Goal: Task Accomplishment & Management: Use online tool/utility

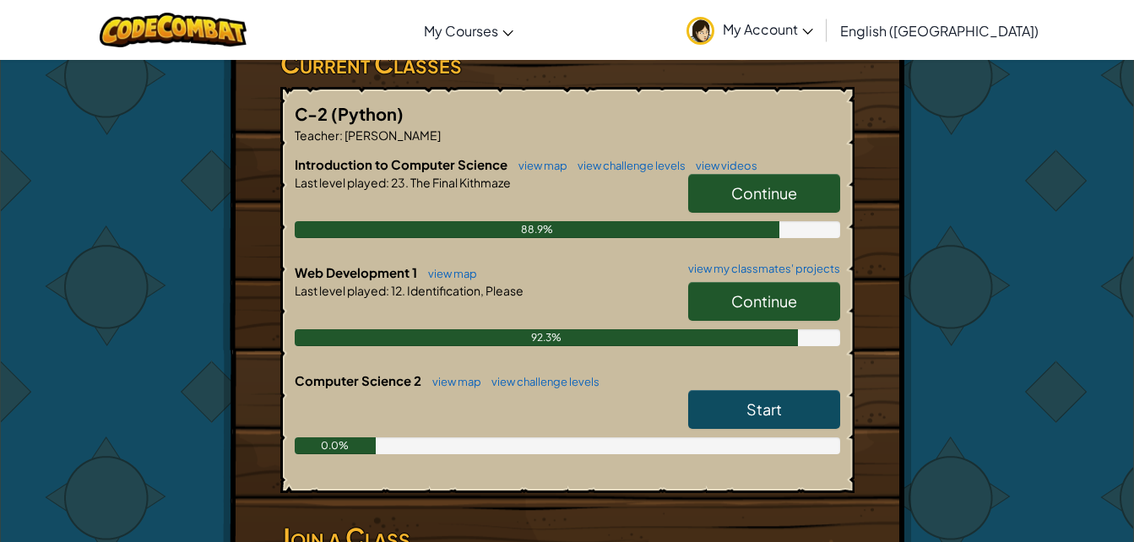
scroll to position [303, 0]
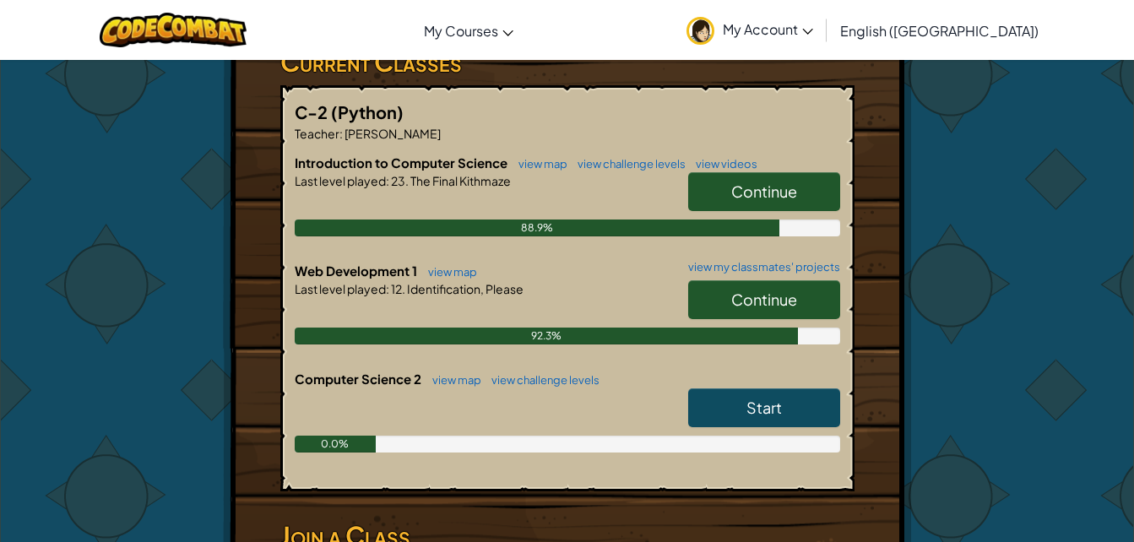
click at [800, 306] on link "Continue" at bounding box center [764, 299] width 152 height 39
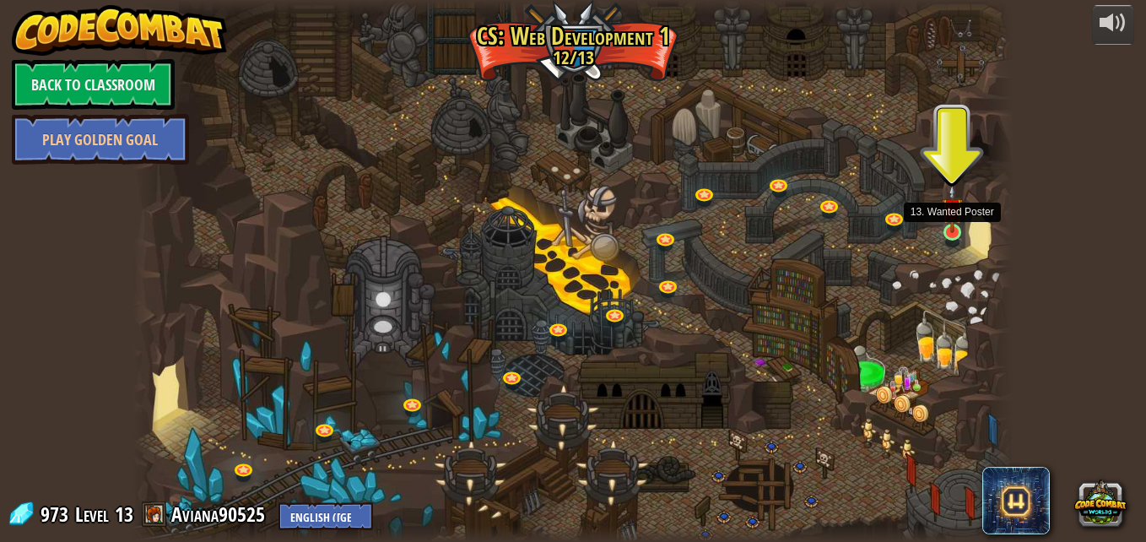
click at [955, 232] on img at bounding box center [952, 208] width 21 height 49
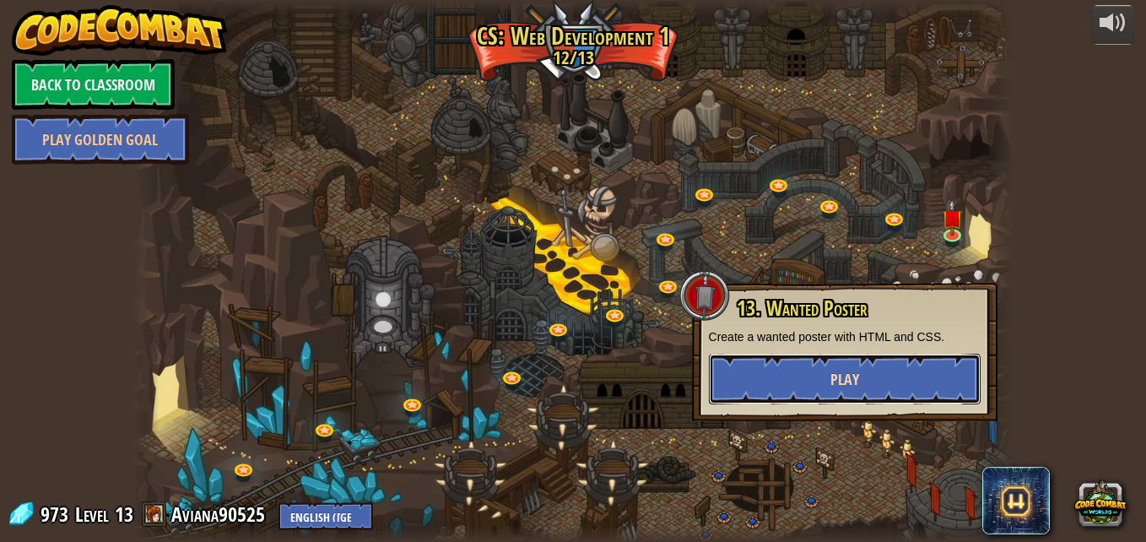
click at [850, 368] on button "Play" at bounding box center [845, 379] width 272 height 51
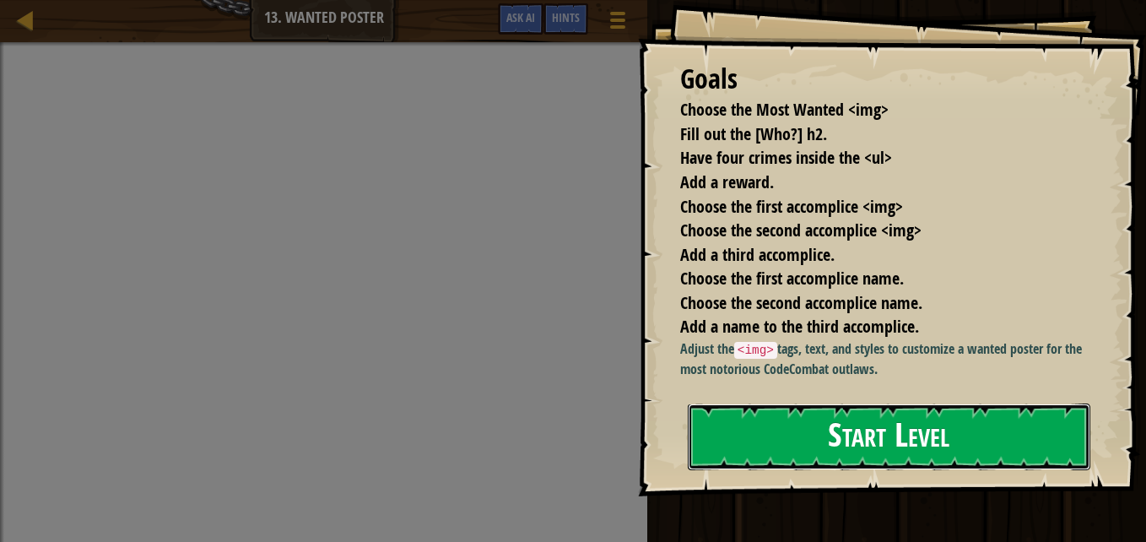
click at [867, 409] on button "Start Level" at bounding box center [889, 436] width 403 height 67
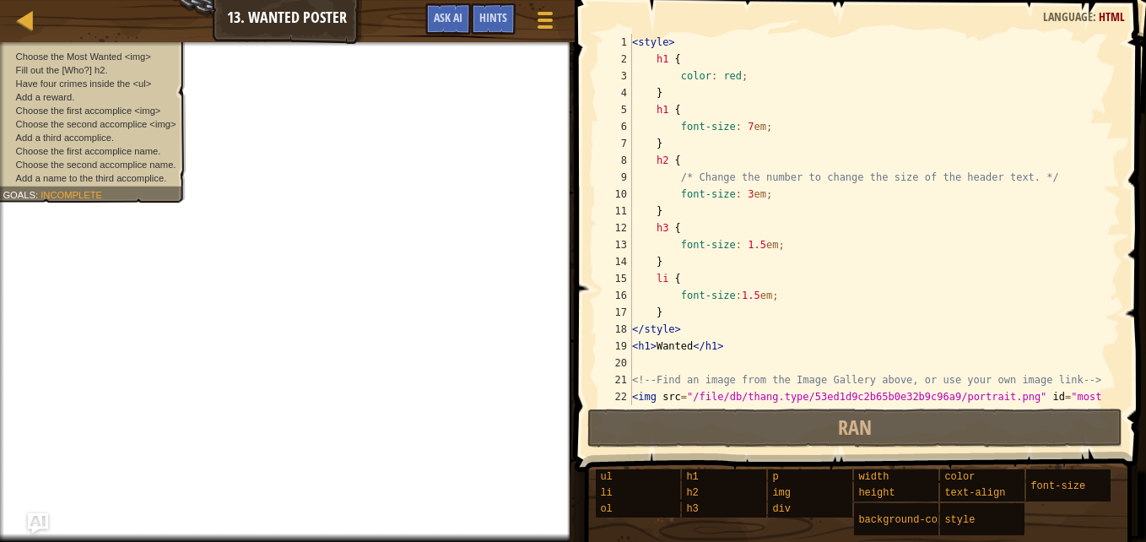
click at [743, 193] on div "< style > h1 { color : red ; } h1 { font-size : 7 em ; } h2 { /* Change the num…" at bounding box center [868, 245] width 479 height 422
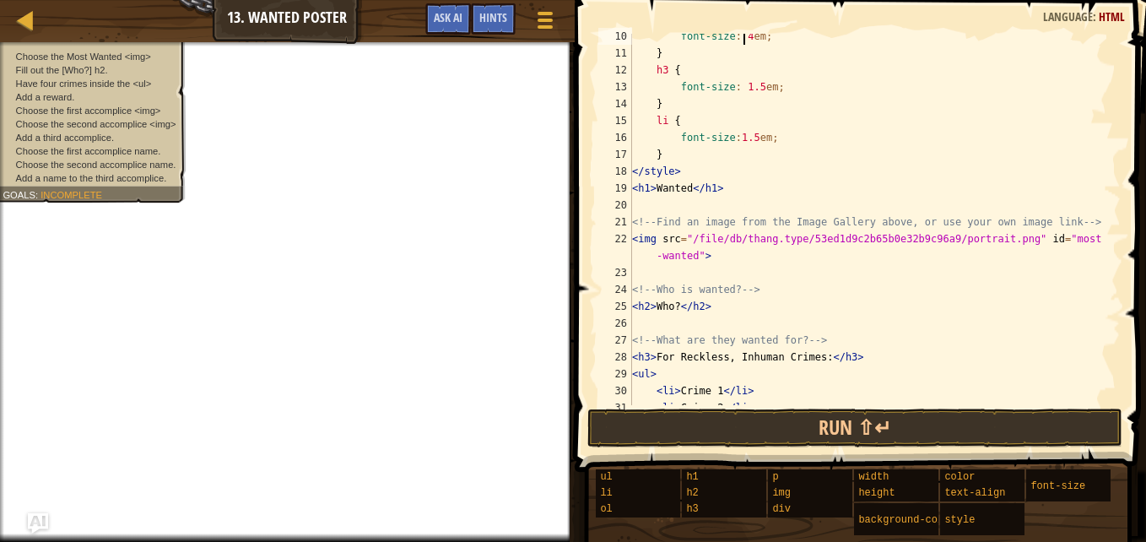
scroll to position [161, 0]
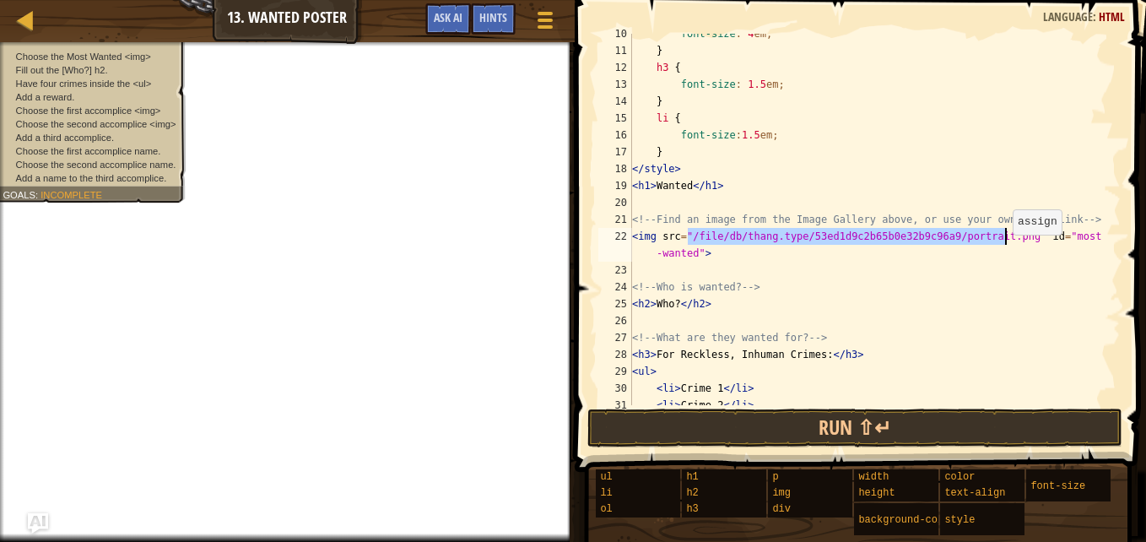
drag, startPoint x: 687, startPoint y: 236, endPoint x: 1004, endPoint y: 243, distance: 317.4
click at [1004, 243] on div "font-size : 4 em ; } h3 { font-size : 1.5 em ; } li { font-size : 1.5 em ; } </…" at bounding box center [868, 227] width 479 height 405
paste textarea "[URL][DOMAIN_NAME][DOMAIN_NAME]"
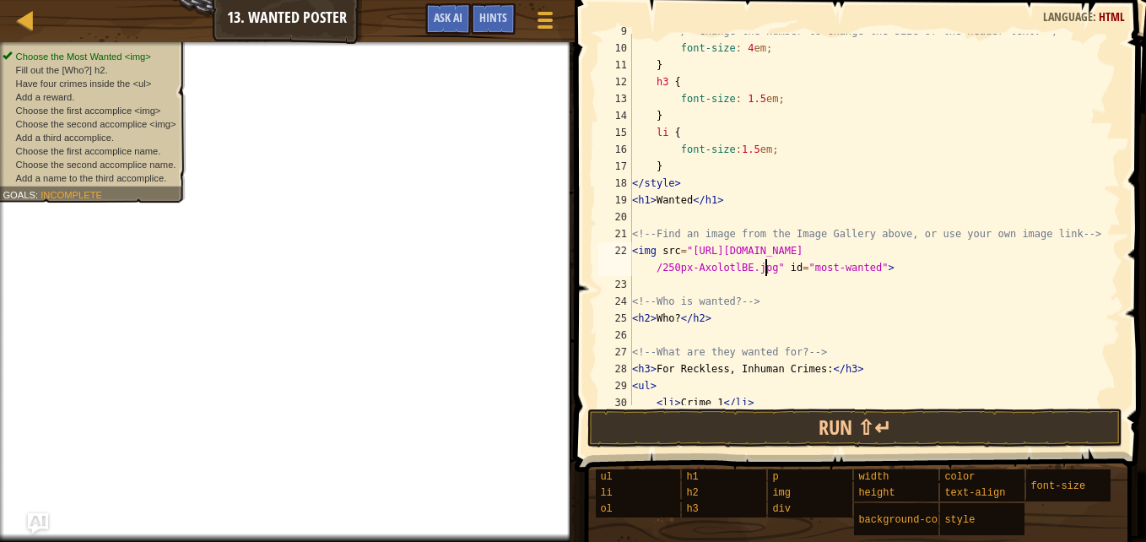
scroll to position [147, 0]
click at [667, 315] on div "/* Change the number to change the size of the header text. */ font-size : 4 em…" at bounding box center [868, 225] width 479 height 405
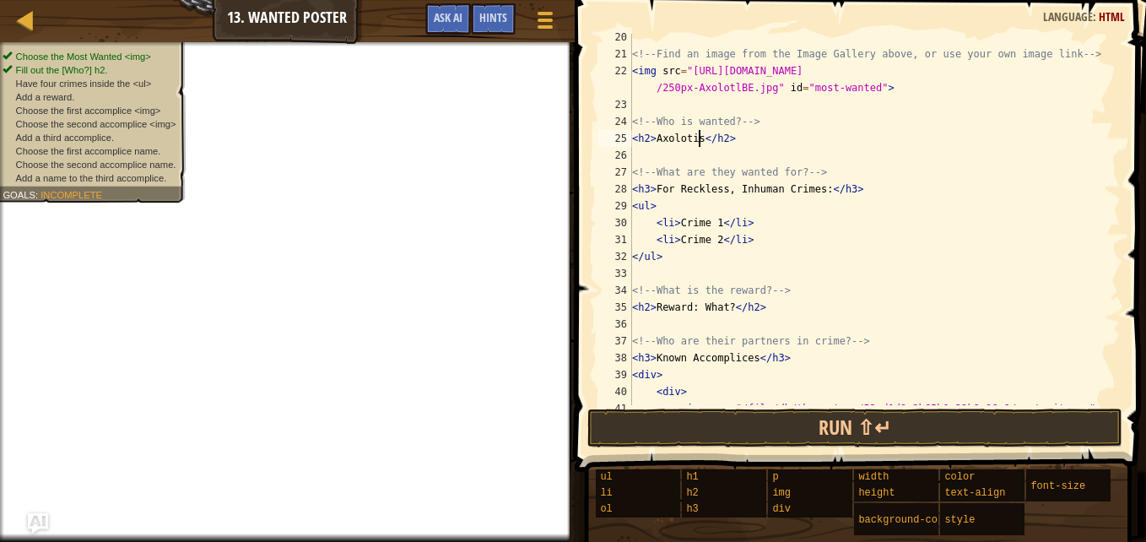
scroll to position [327, 0]
click at [753, 238] on div "<!-- Find an image from the Image Gallery above, or use your own image link -->…" at bounding box center [868, 231] width 479 height 405
type textarea "<li>Crime 2</li>"
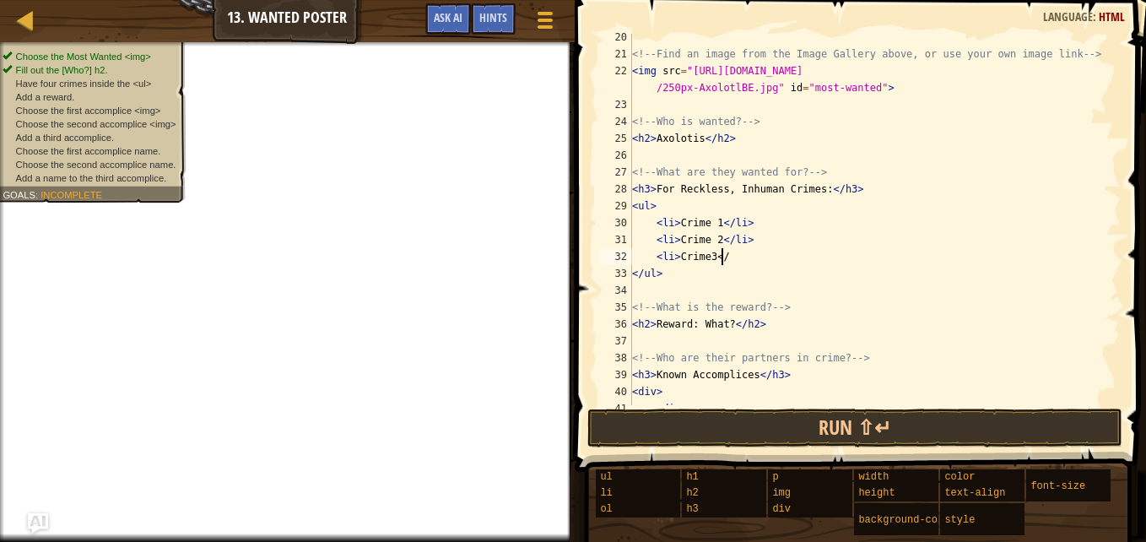
scroll to position [8, 7]
type textarea "<li>Crime3</li>"
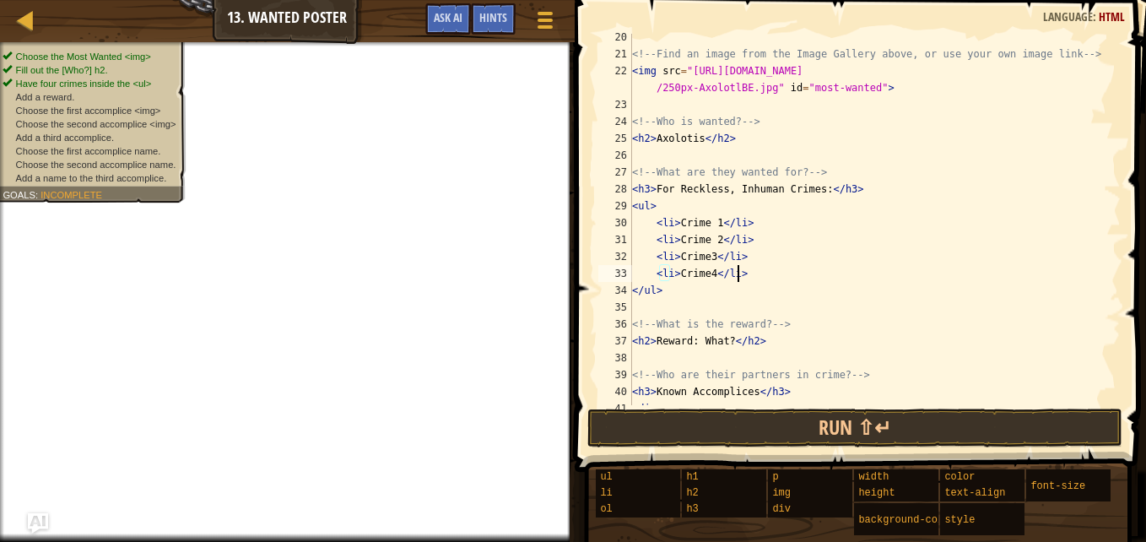
scroll to position [8, 8]
drag, startPoint x: 675, startPoint y: 225, endPoint x: 717, endPoint y: 227, distance: 42.3
click at [717, 227] on div "<!-- Find an image from the Image Gallery above, or use your own image link -->…" at bounding box center [868, 231] width 479 height 405
drag, startPoint x: 678, startPoint y: 241, endPoint x: 715, endPoint y: 246, distance: 37.6
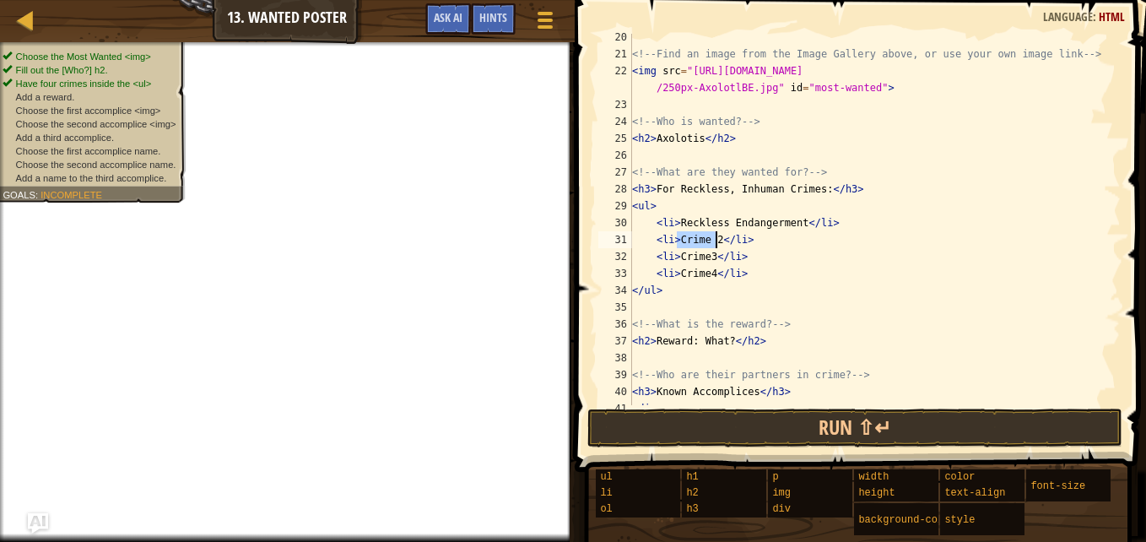
click at [715, 246] on div "<!-- Find an image from the Image Gallery above, or use your own image link -->…" at bounding box center [868, 231] width 479 height 405
drag, startPoint x: 710, startPoint y: 255, endPoint x: 675, endPoint y: 258, distance: 34.8
click at [675, 258] on div "<!-- Find an image from the Image Gallery above, or use your own image link -->…" at bounding box center [868, 231] width 479 height 405
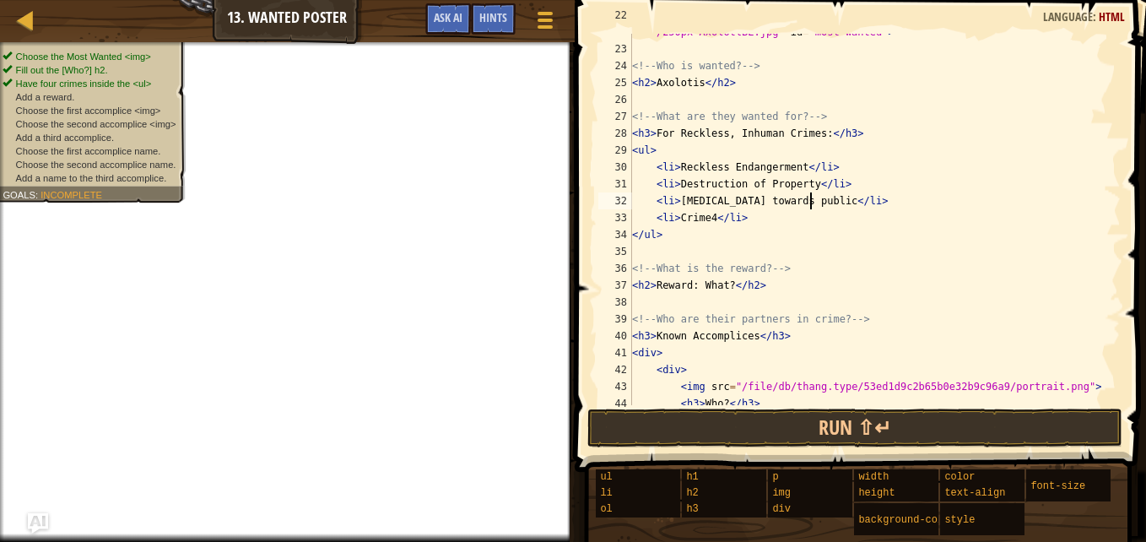
scroll to position [389, 0]
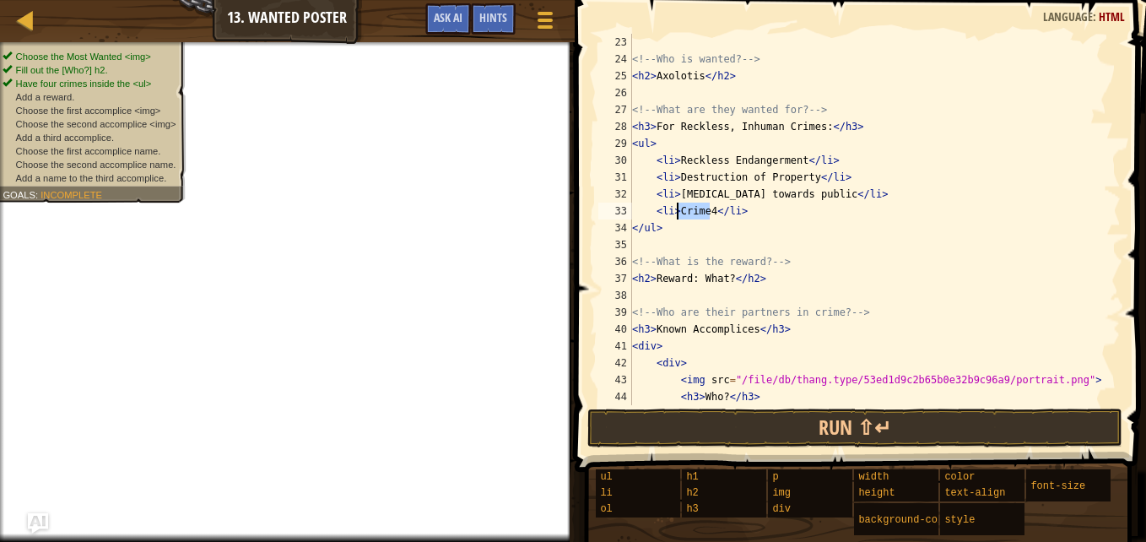
drag, startPoint x: 709, startPoint y: 211, endPoint x: 677, endPoint y: 218, distance: 32.8
click at [677, 218] on div "<!-- Who is wanted? --> < h2 > Axolotis </ h2 > <!-- What are they wanted for? …" at bounding box center [868, 236] width 479 height 405
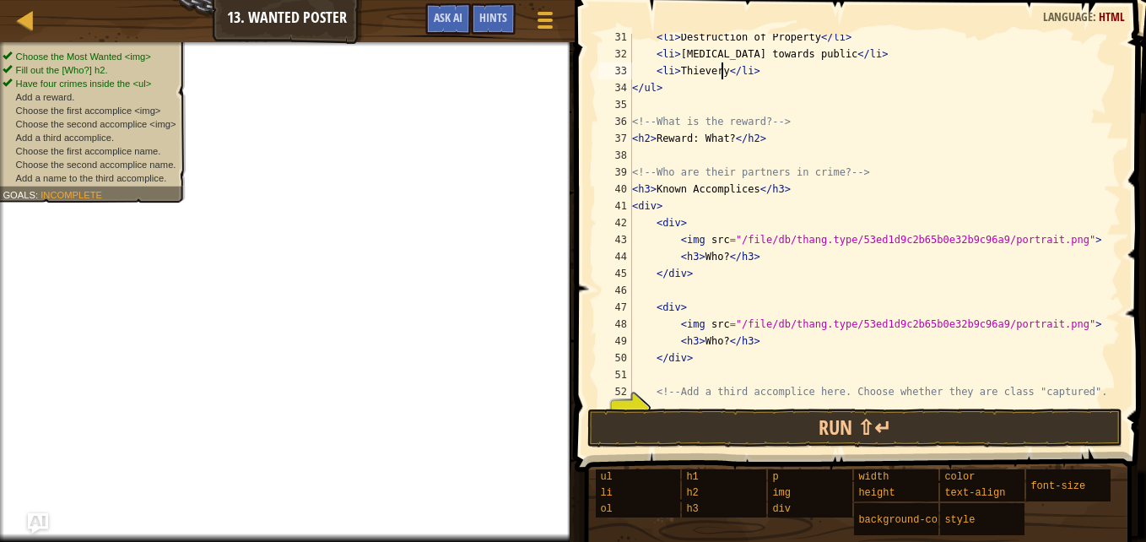
scroll to position [536, 0]
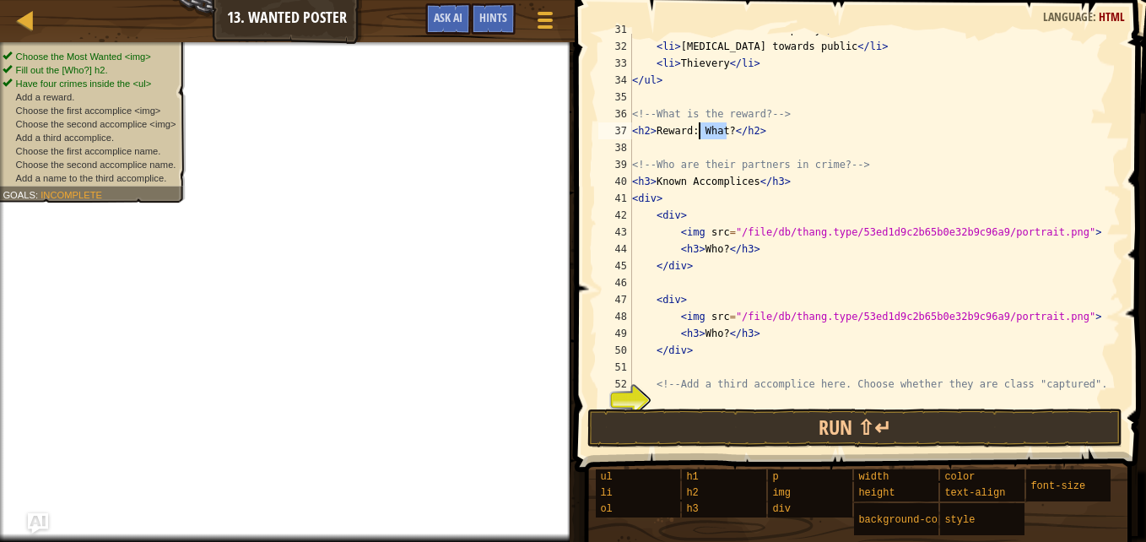
drag, startPoint x: 724, startPoint y: 132, endPoint x: 698, endPoint y: 137, distance: 26.7
click at [698, 137] on div "< li > Destruction of Property </ li > < li > [MEDICAL_DATA] towards public </ …" at bounding box center [868, 223] width 479 height 405
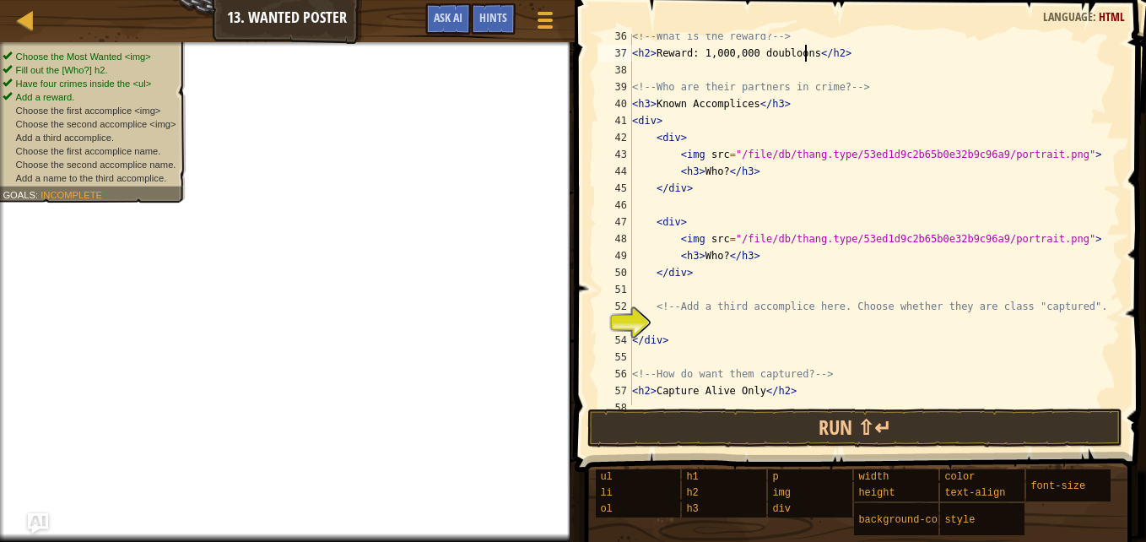
scroll to position [623, 0]
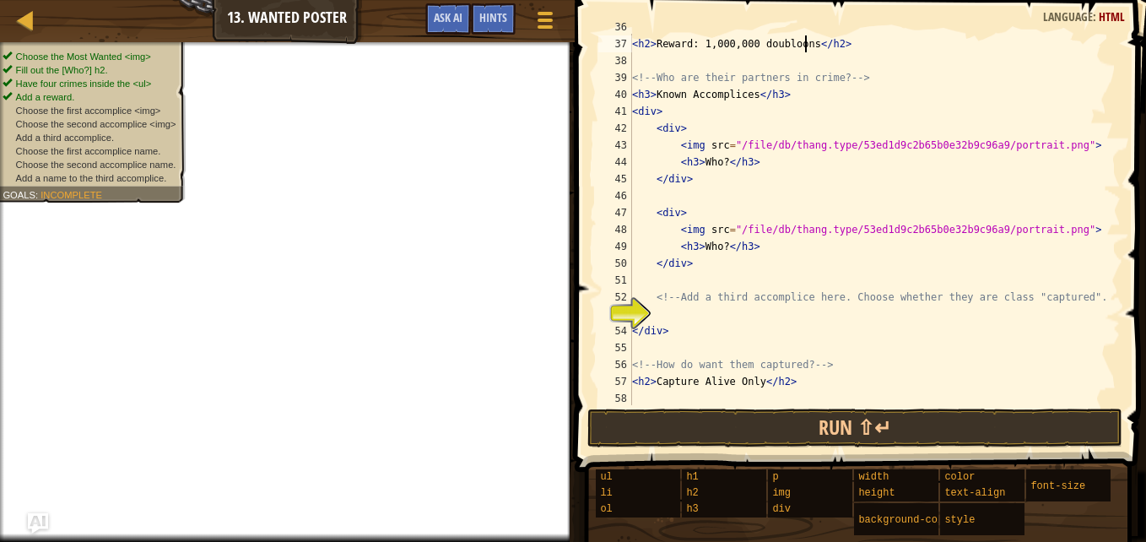
type textarea "<h2>Reward: 1,000,000 doubloons</h2>"
click at [655, 312] on div "<!-- What is the reward? --> < h2 > Reward: 1,000,000 doubloons </ h2 > <!-- Wh…" at bounding box center [868, 221] width 479 height 405
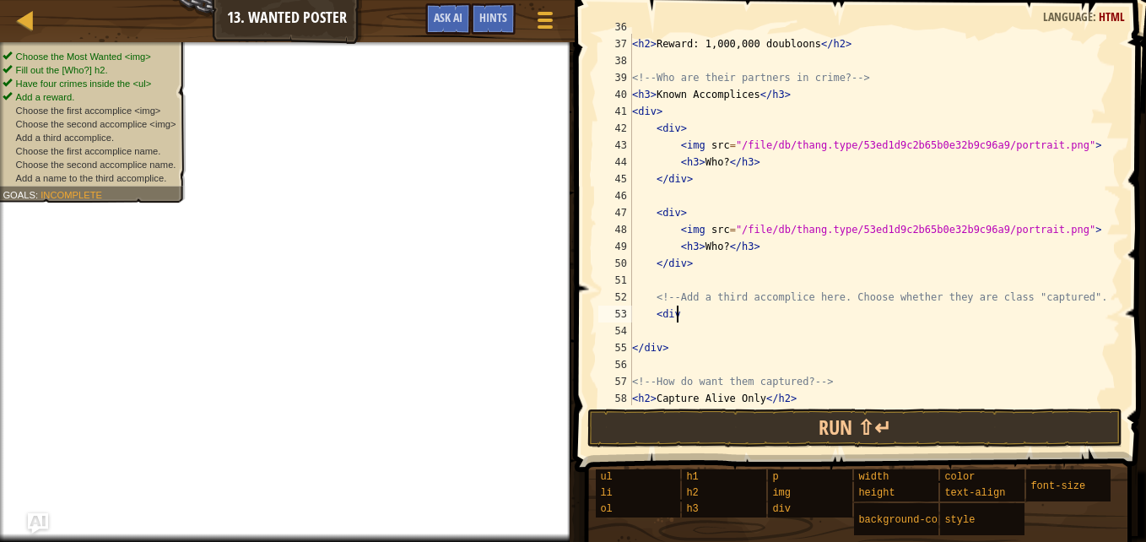
scroll to position [8, 3]
type textarea "<div>"
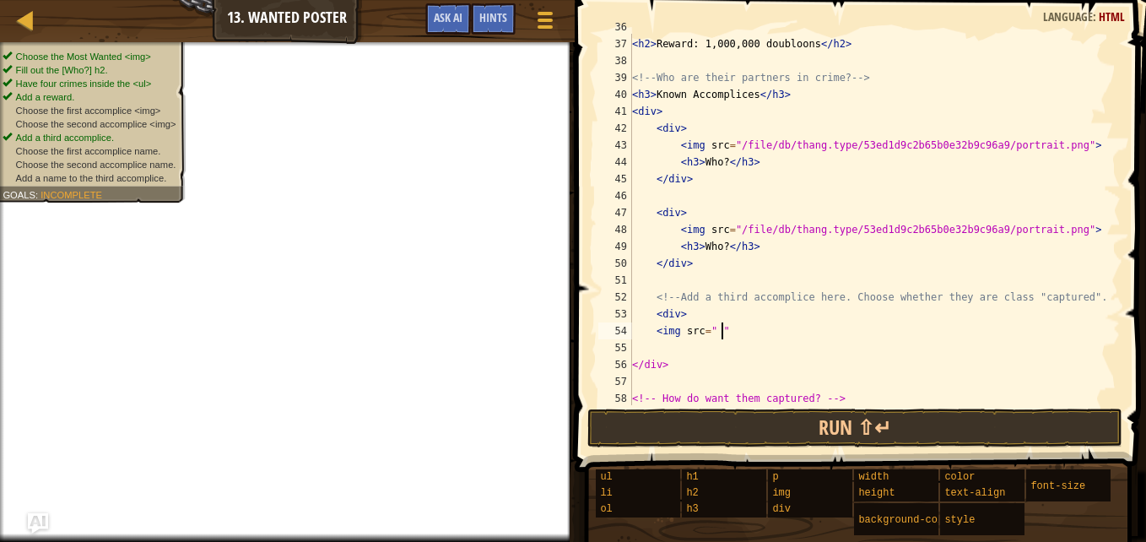
scroll to position [8, 6]
type textarea "<img src=" ">"
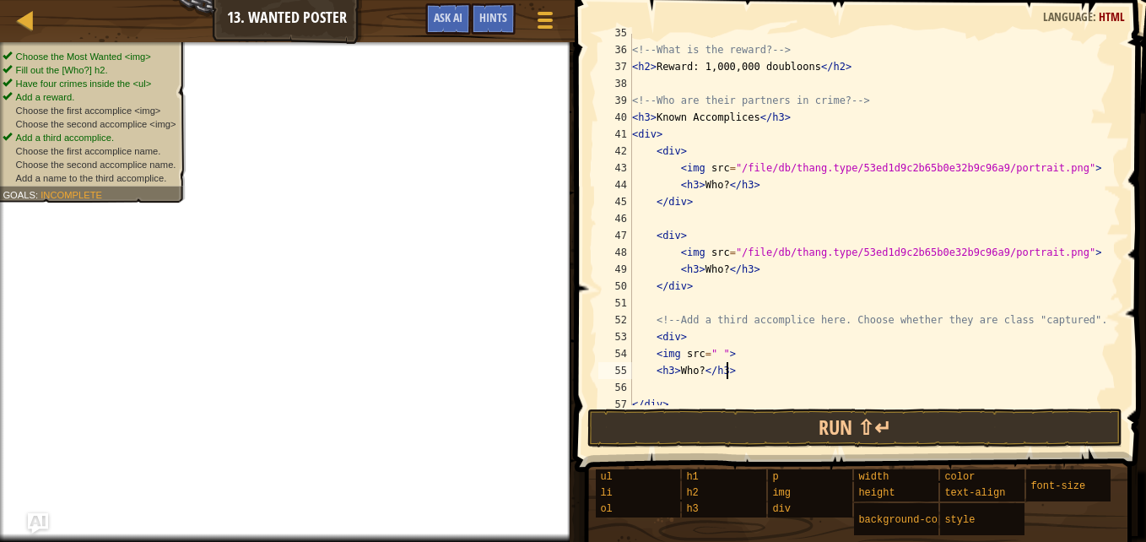
scroll to position [600, 0]
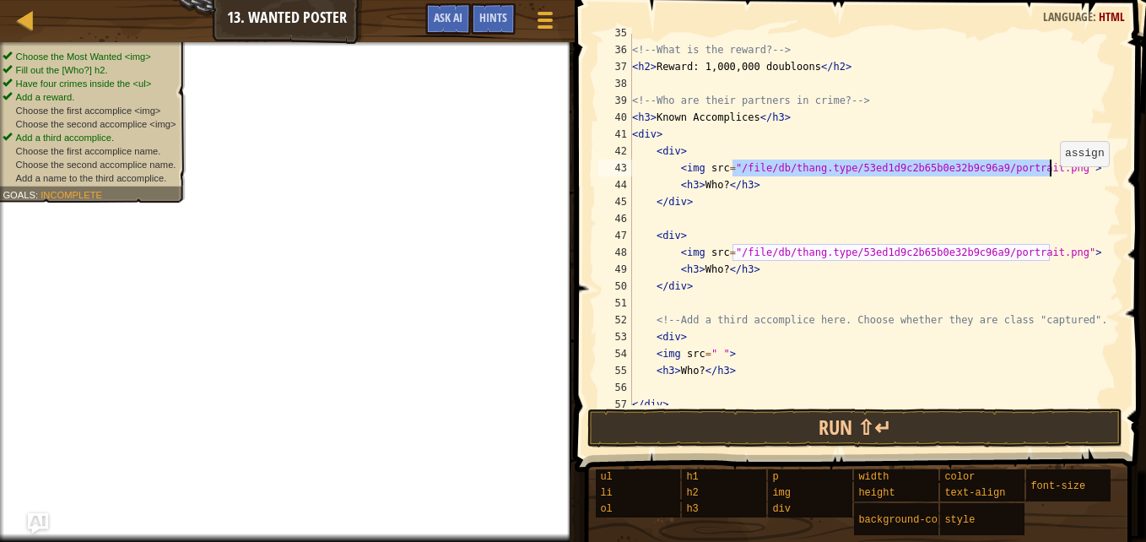
drag, startPoint x: 733, startPoint y: 169, endPoint x: 1052, endPoint y: 175, distance: 319.1
click at [1052, 175] on div "<!-- What is the reward? --> < h2 > Reward: 1,000,000 doubloons </ h2 > <!-- Wh…" at bounding box center [868, 226] width 479 height 405
type textarea "<img src="/file/db/thang.type/53ed1d9c2b65b0e32b9c96a9/portrait.png">"
paste textarea
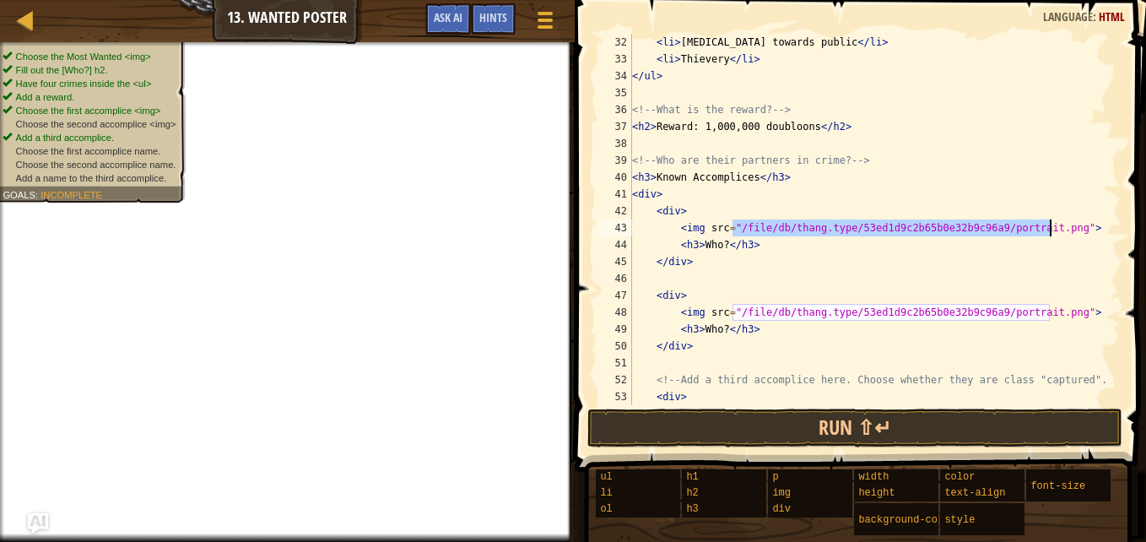
scroll to position [540, 0]
paste textarea "[URL][DOMAIN_NAME]"
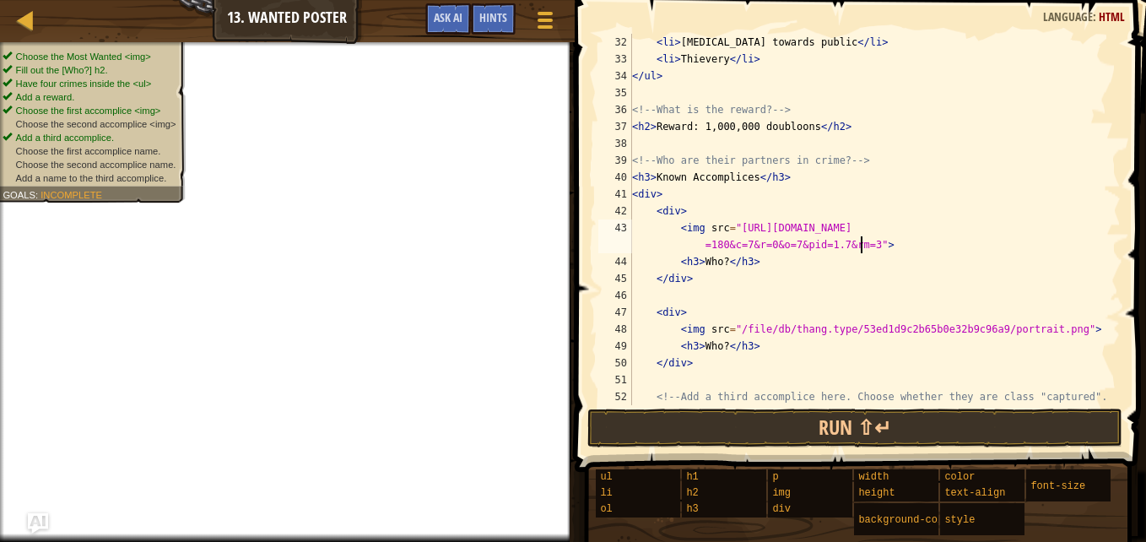
click at [706, 262] on div "< li > [MEDICAL_DATA] towards public </ li > < li > Thievery </ li > </ ul > <!…" at bounding box center [868, 236] width 479 height 405
type textarea "<h3>Cattin</h3>"
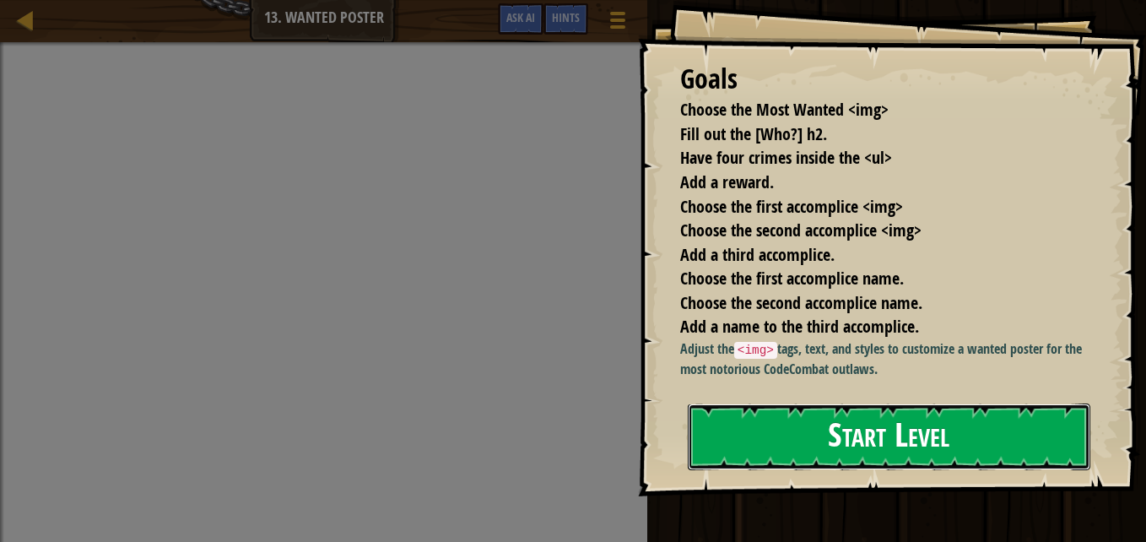
click at [771, 444] on button "Start Level" at bounding box center [889, 436] width 403 height 67
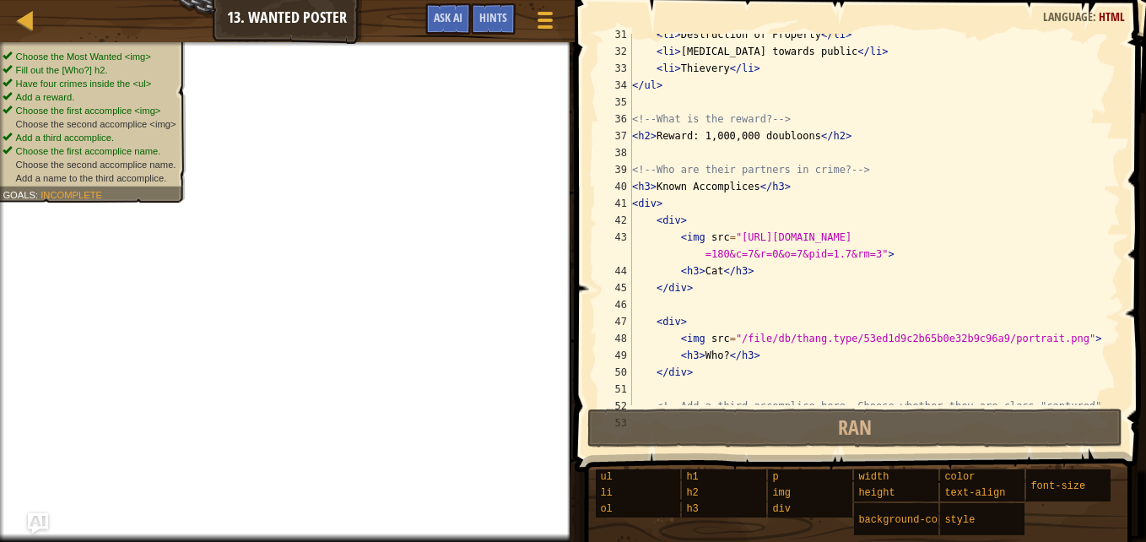
scroll to position [532, 0]
click at [713, 273] on div "< li > Destruction of Property </ li > < li > Hostility towards public </ li > …" at bounding box center [868, 228] width 479 height 405
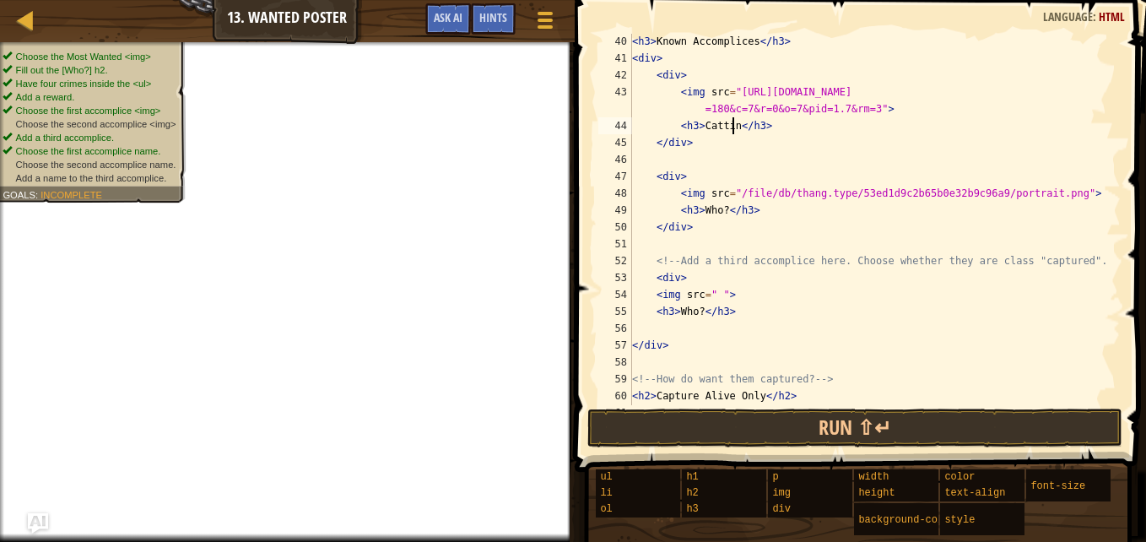
scroll to position [689, 0]
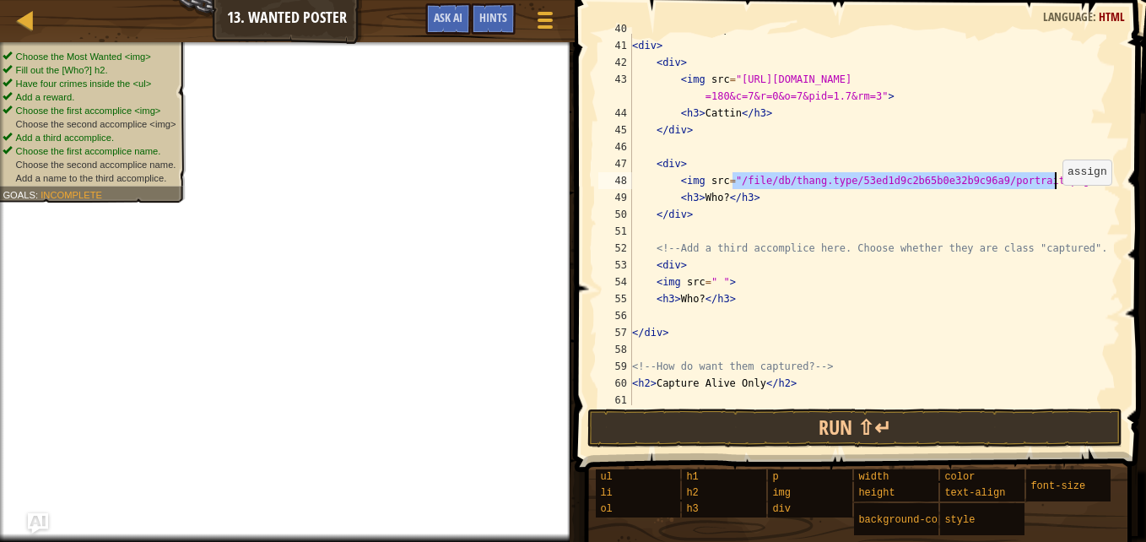
drag, startPoint x: 733, startPoint y: 182, endPoint x: 1054, endPoint y: 188, distance: 320.8
click at [1054, 188] on div "< h3 > Known Accomplices </ h3 > < div > < div > < img src = "https://th.bing.c…" at bounding box center [868, 222] width 479 height 405
paste textarea "https://th.bing.com/th/id/OIP.cgXTPmNdrLAquphesHXBcwHaGK?w=211&h=180&c=7&r=0&o=…"
paste textarea "https://th.bing.com/th/id/OIP.7DUmXQrDR39S_tfVK8JtGgHaE8?w=263&h=180&c=7&r=0&o=…"
paste textarea "https://upload.wikimedia.org/wikipedia/commons/thumb/4/4d/Ball_python_lucy.JPG/…"
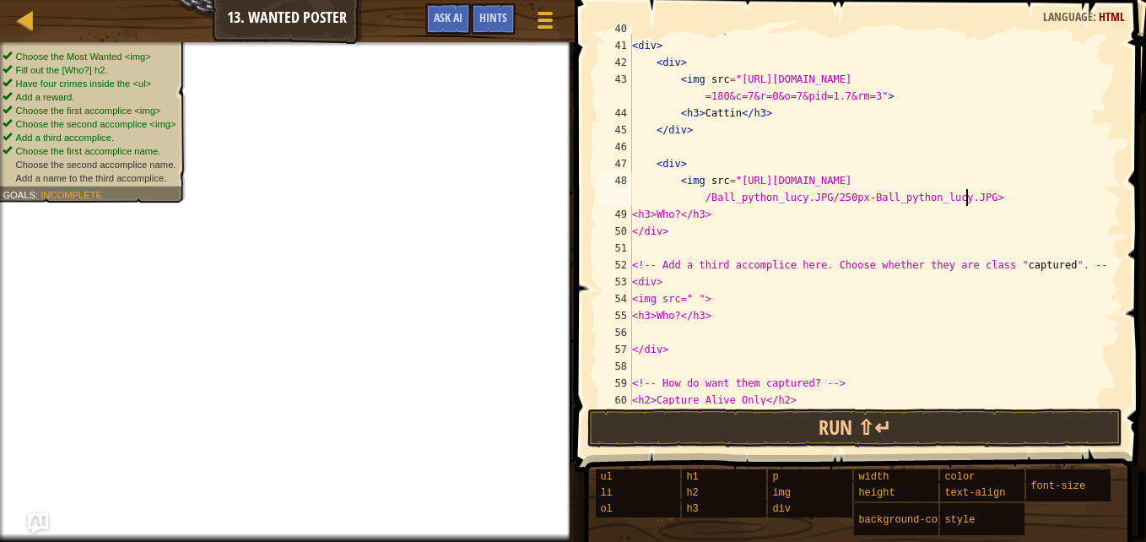
scroll to position [8, 57]
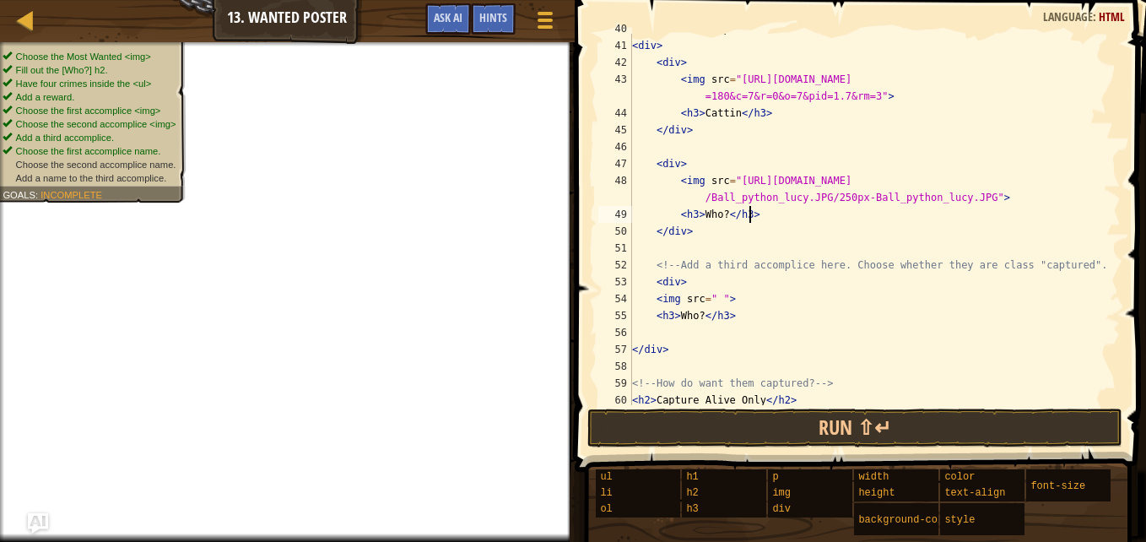
type textarea "</div>"
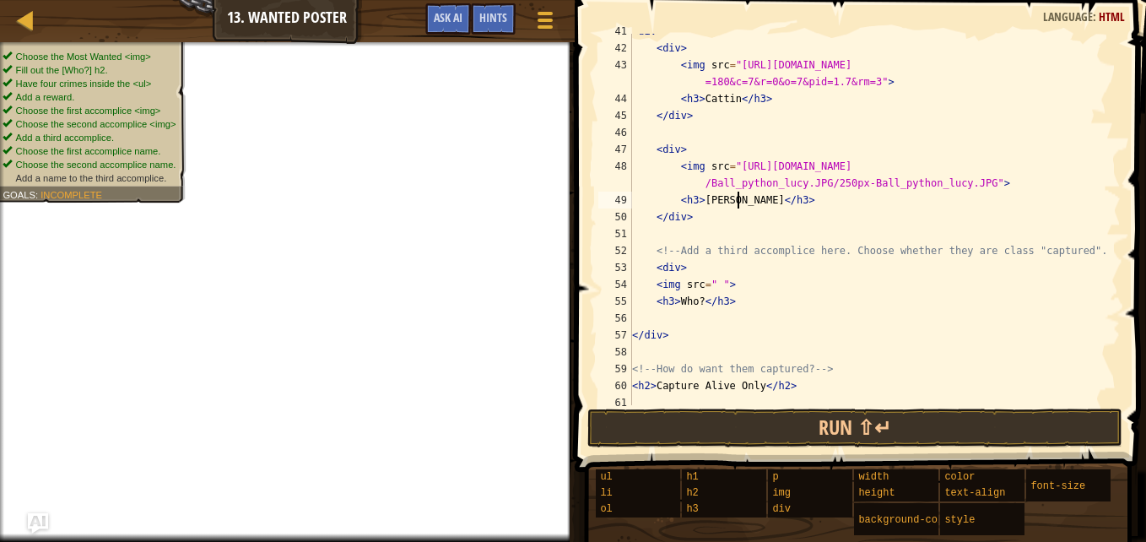
scroll to position [709, 0]
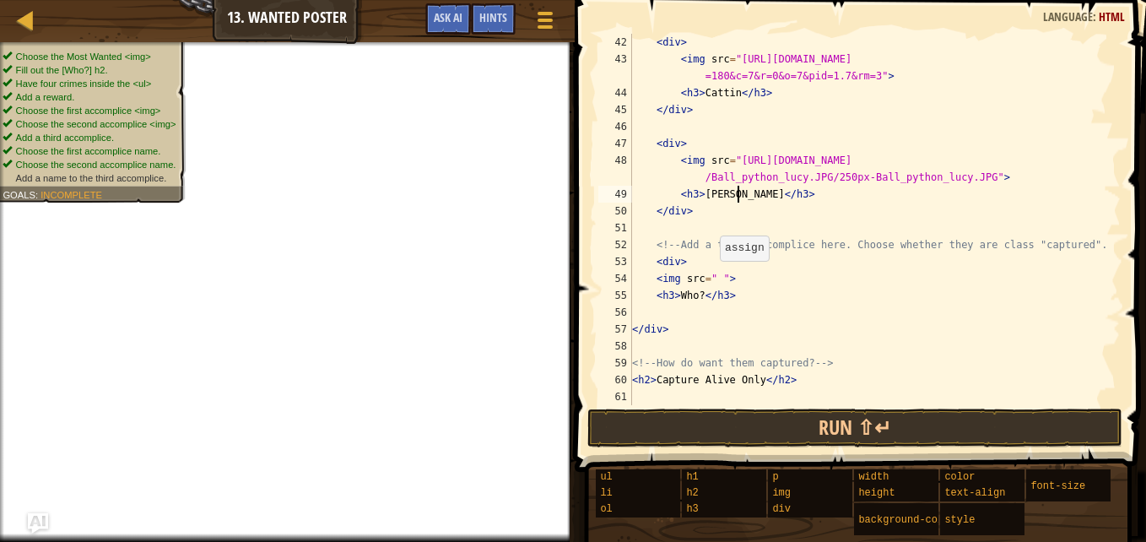
click at [712, 279] on div "< div > < img src = "https://th.bing.com/th/id/OIP.cs4LYCigohngYZTT3mN8cwHaE8?w…" at bounding box center [868, 236] width 479 height 405
paste textarea "https://tse1.mm.bing.net/th/id/OIP.eVo3IVNLssFFWAJpX0c2fAHaFW?rs=1&pid=ImgDetMa…"
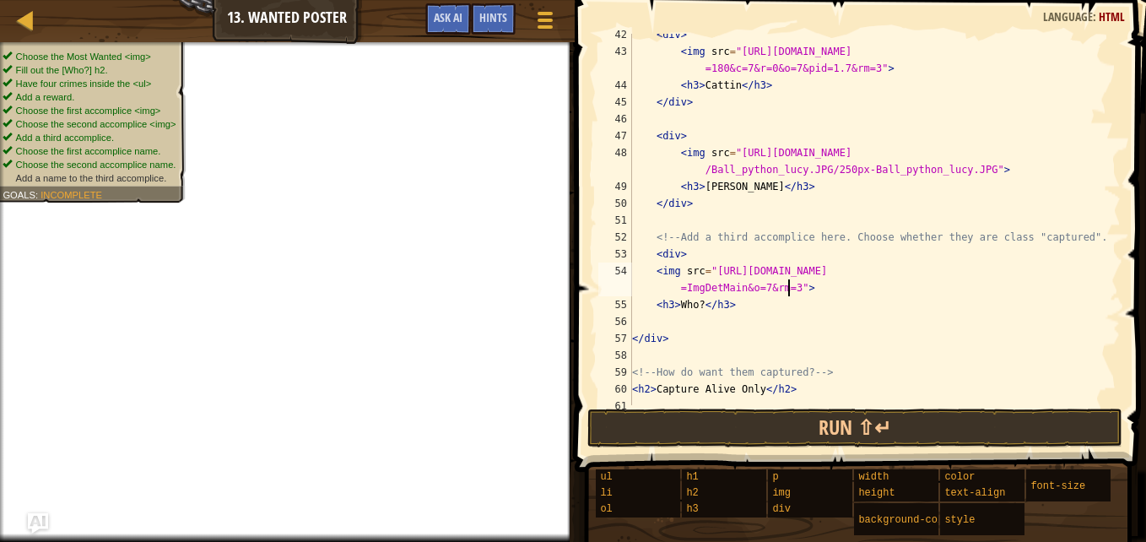
scroll to position [717, 0]
click at [794, 290] on div "< div > < img src = "https://th.bing.com/th/id/OIP.cs4LYCigohngYZTT3mN8cwHaE8?w…" at bounding box center [868, 228] width 479 height 405
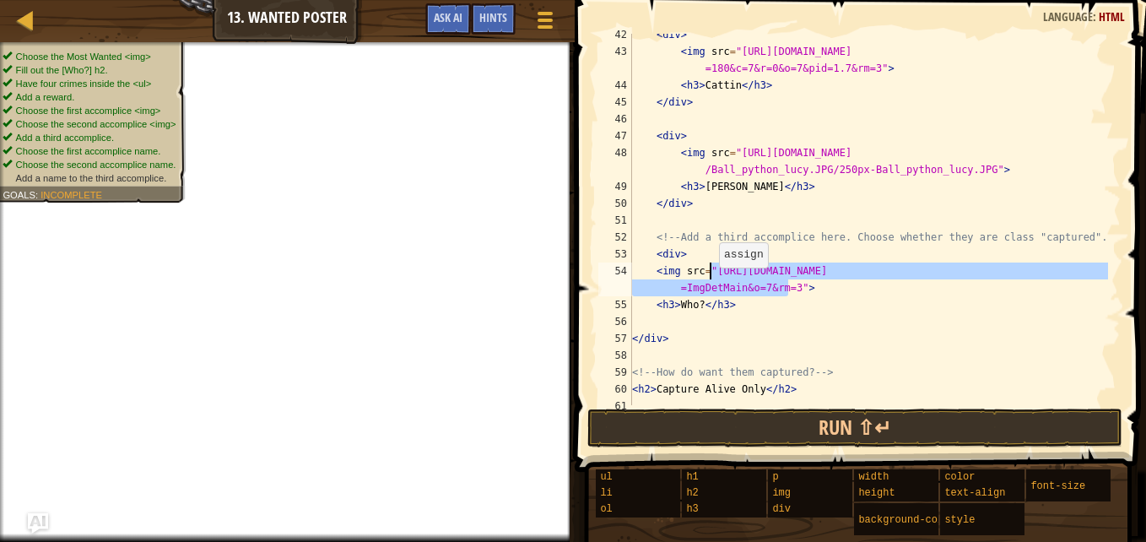
drag, startPoint x: 788, startPoint y: 290, endPoint x: 712, endPoint y: 277, distance: 78.0
click at [712, 277] on div "< div > < img src = "https://th.bing.com/th/id/OIP.cs4LYCigohngYZTT3mN8cwHaE8?w…" at bounding box center [868, 228] width 479 height 405
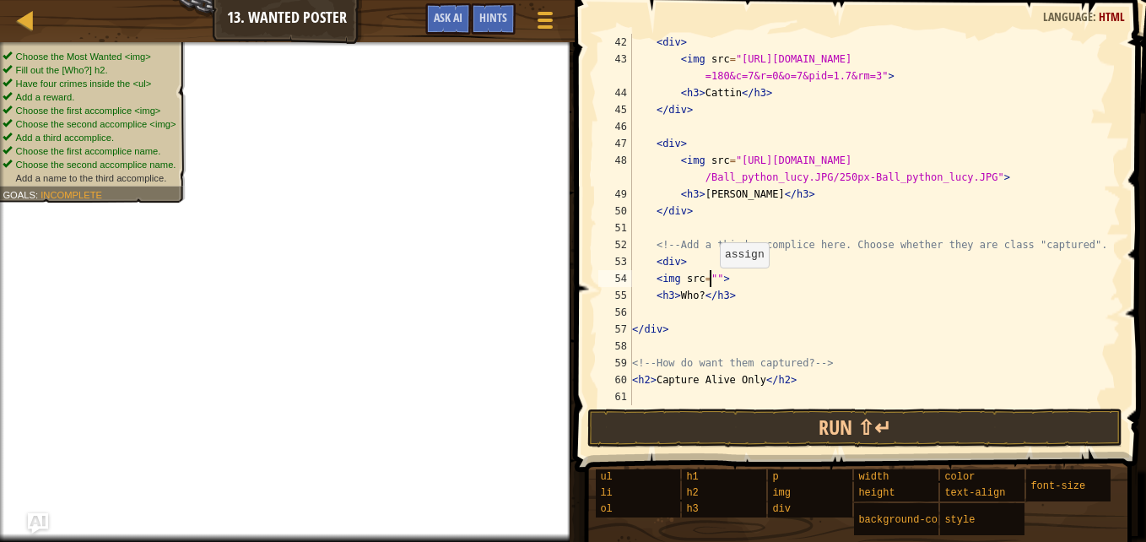
scroll to position [709, 0]
paste textarea "https://tse3.mm.bing.net/th/id/OIP.alRzeQ-gIqGDJLdwrPZYYwHaFo?pid=ImgDet&w=191&…"
paste textarea "https://th.bing.com/th/id/OIP.4p_gOKMCBQ6WS-mX3mjxVwHaEa?w=276&h=180&c=7&r=0&o=…"
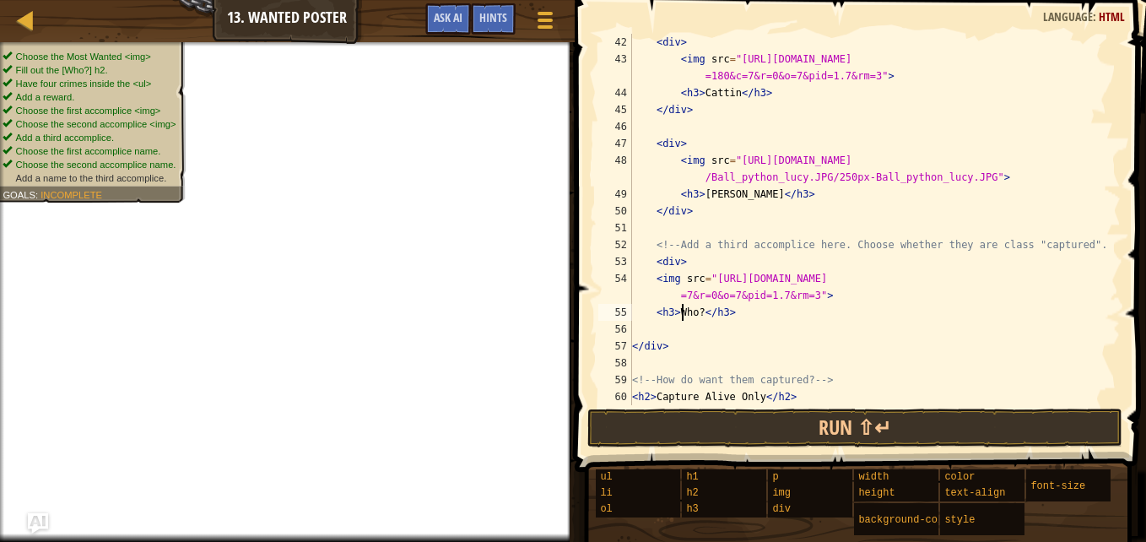
click at [685, 316] on div "< div > < img src = "https://th.bing.com/th/id/OIP.cs4LYCigohngYZTT3mN8cwHaE8?w…" at bounding box center [868, 236] width 479 height 405
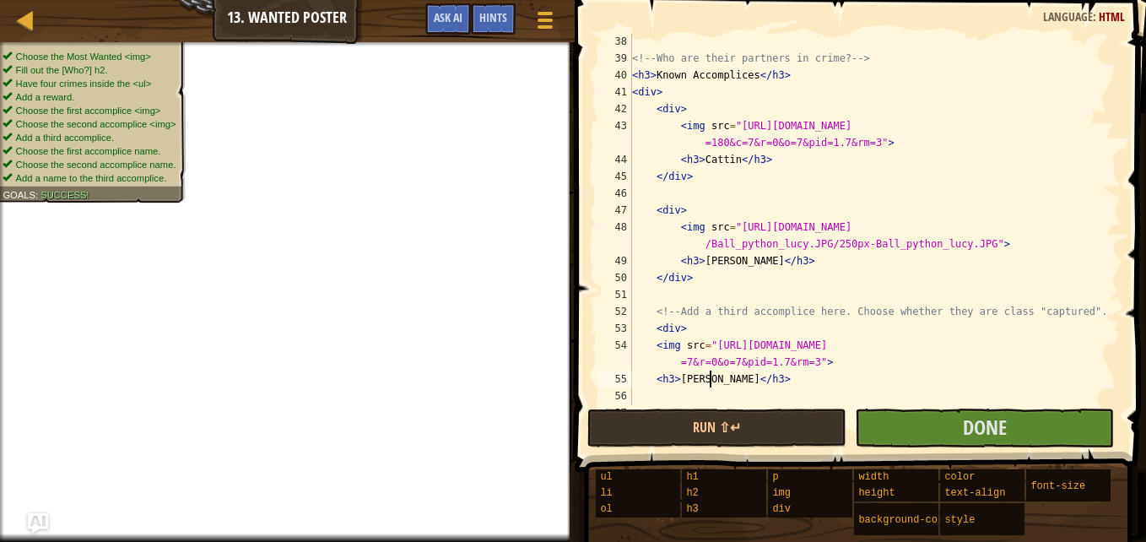
scroll to position [642, 0]
click at [704, 165] on div "<!-- Who are their partners in crime? --> < h3 > Known Accomplices </ h3 > < di…" at bounding box center [868, 235] width 479 height 405
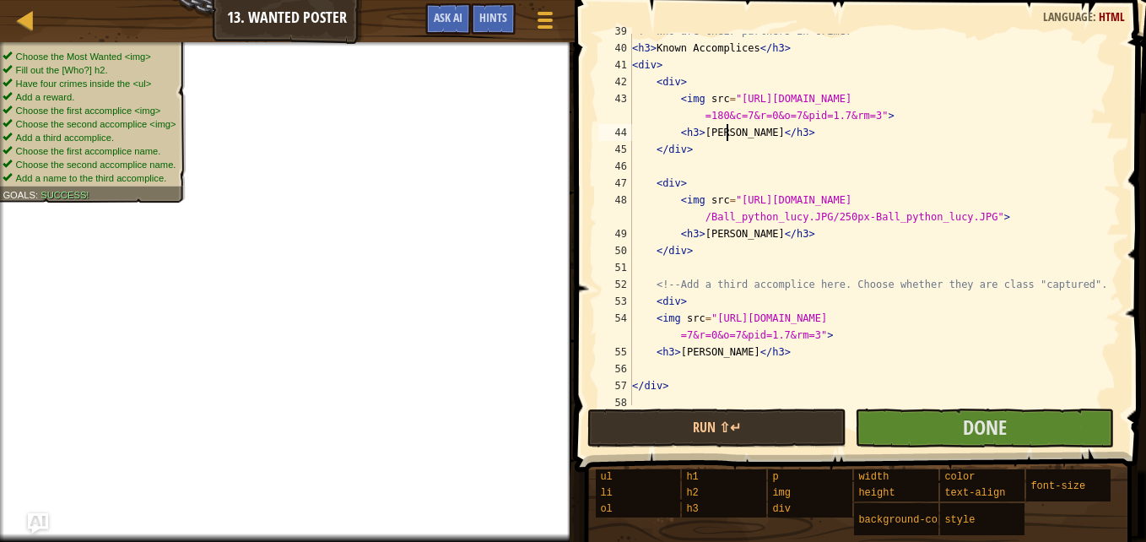
scroll to position [671, 0]
click at [766, 389] on div "<!-- Who are their partners in crime? --> < h3 > Known Accomplices </ h3 > < di…" at bounding box center [868, 224] width 479 height 405
click at [727, 135] on div "<!-- Who are their partners in crime? --> < h3 > Known Accomplices </ h3 > < di…" at bounding box center [868, 224] width 479 height 405
type textarea "<h3>Batton</h3>"
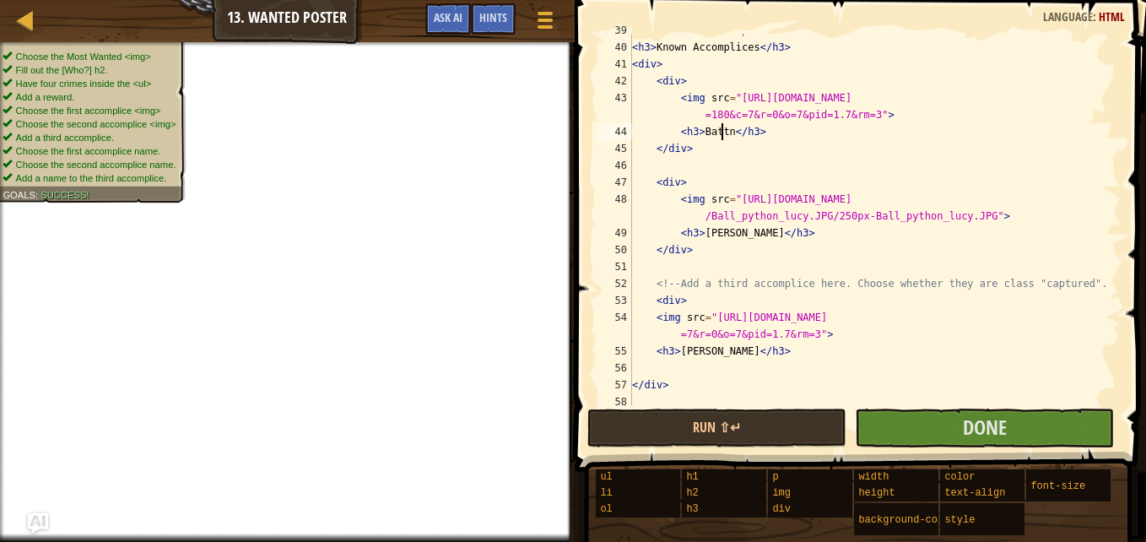
scroll to position [8, 8]
click at [832, 371] on div "<!-- Who are their partners in crime? --> < h3 > Known Accomplices </ h3 > < di…" at bounding box center [868, 224] width 479 height 405
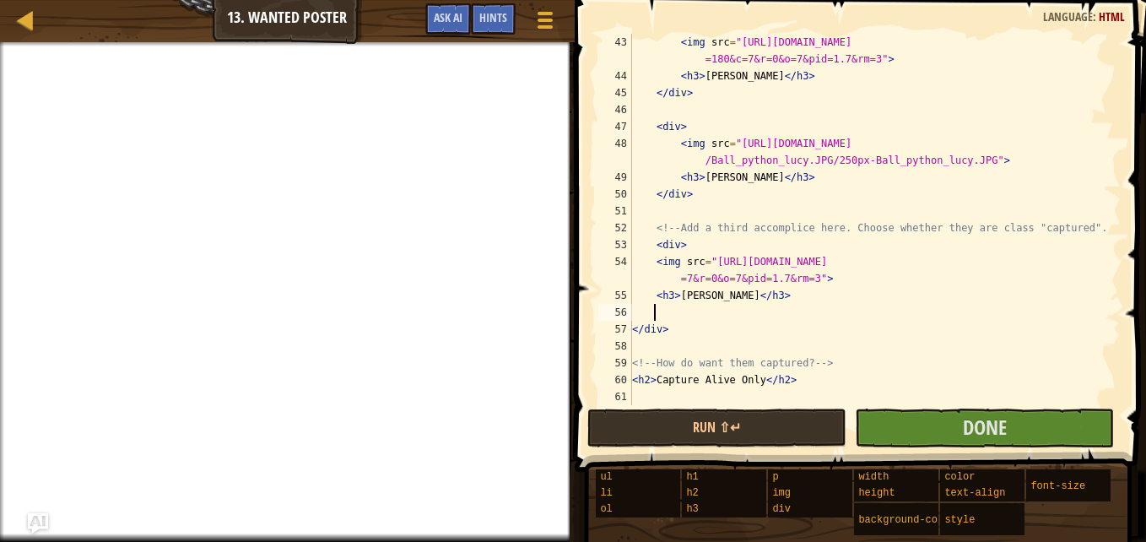
scroll to position [726, 0]
click at [648, 385] on div "< img src = "https://th.bing.com/th/id/OIP.cs4LYCigohngYZTT3mN8cwHaE8?w=237&h =…" at bounding box center [868, 245] width 479 height 422
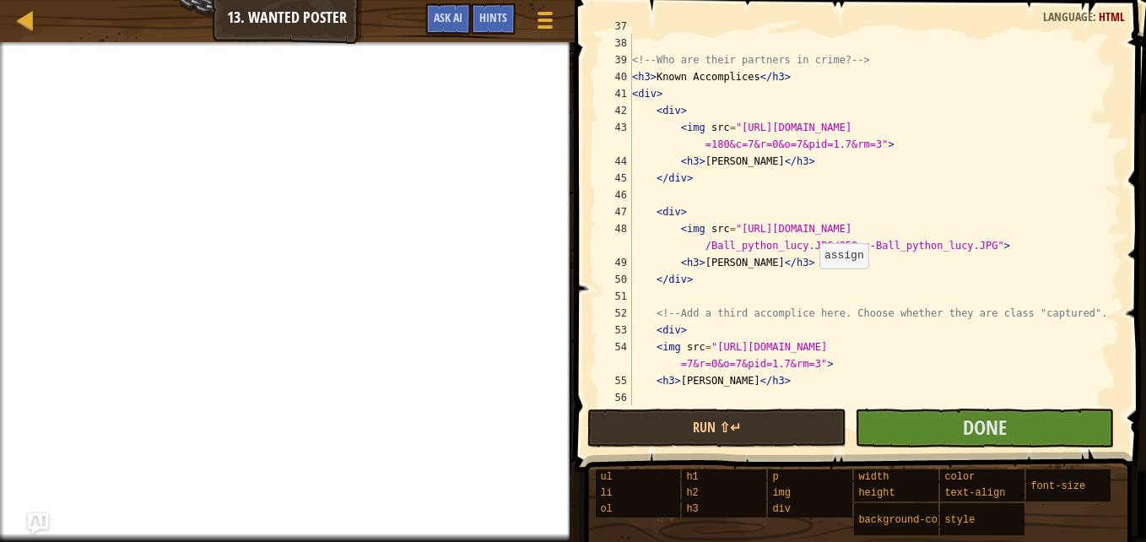
scroll to position [640, 0]
click at [695, 268] on div "< h2 > Reward: 1,000,000 doubloons </ h2 > <!-- Who are their partners in crime…" at bounding box center [868, 221] width 479 height 405
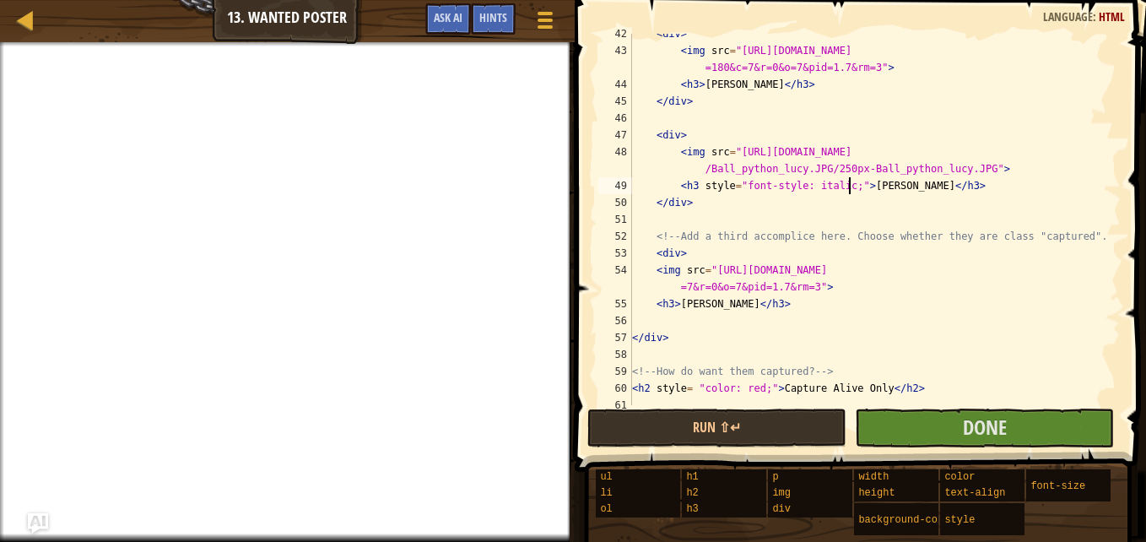
scroll to position [726, 0]
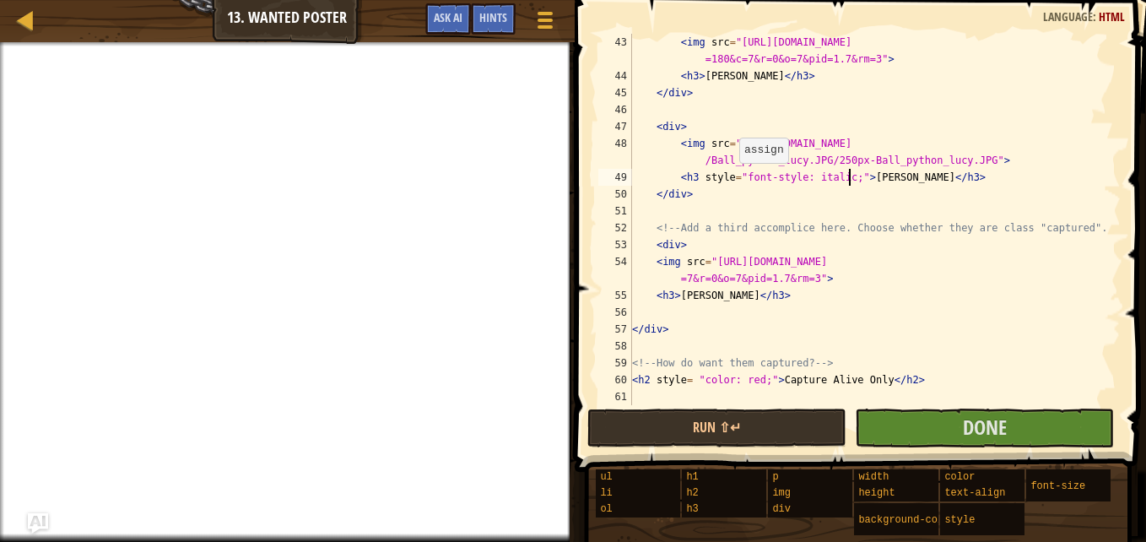
click at [732, 180] on div "< img src = "https://th.bing.com/th/id/OIP.cs4LYCigohngYZTT3mN8cwHaE8?w=237&h =…" at bounding box center [868, 245] width 479 height 422
drag, startPoint x: 852, startPoint y: 177, endPoint x: 739, endPoint y: 180, distance: 114.0
click at [739, 180] on div "< img src = "https://th.bing.com/th/id/OIP.cs4LYCigohngYZTT3mN8cwHaE8?w=237&h =…" at bounding box center [868, 245] width 479 height 422
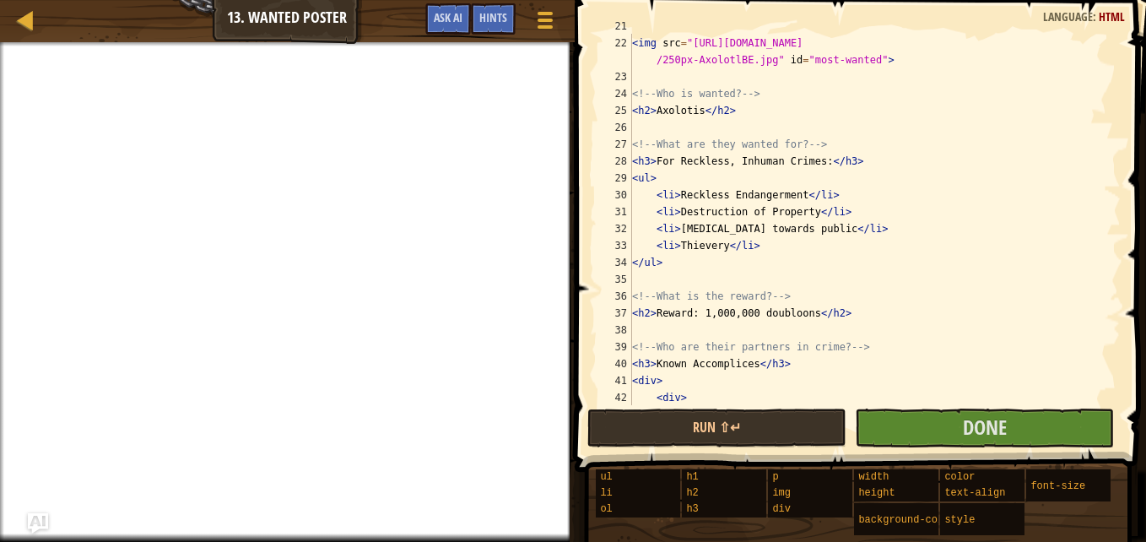
scroll to position [354, 0]
click at [649, 180] on div "<!-- Find an image from the Image Gallery above, or use your own image link -->…" at bounding box center [868, 220] width 479 height 405
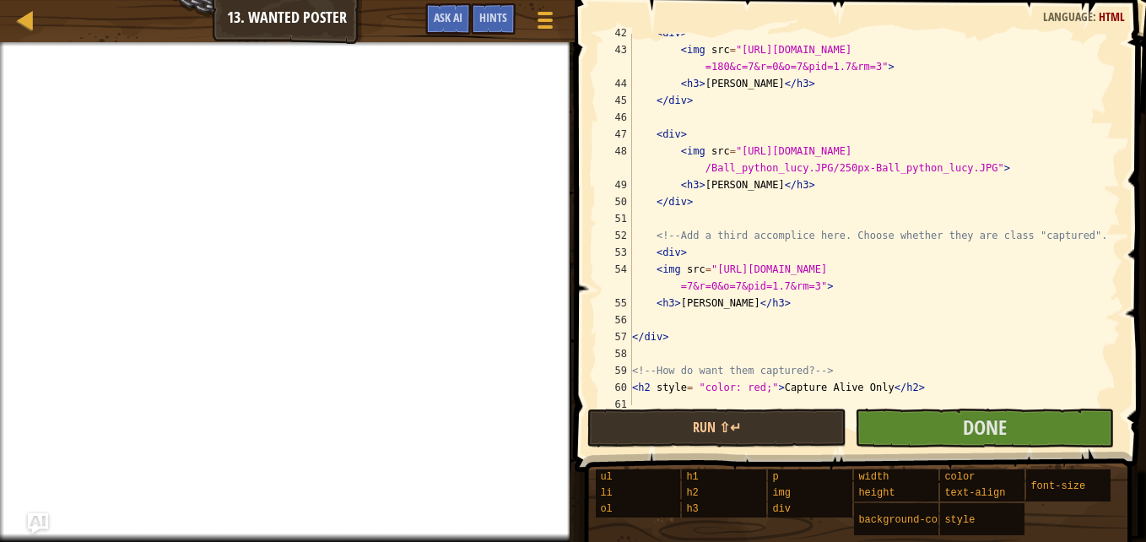
scroll to position [722, 0]
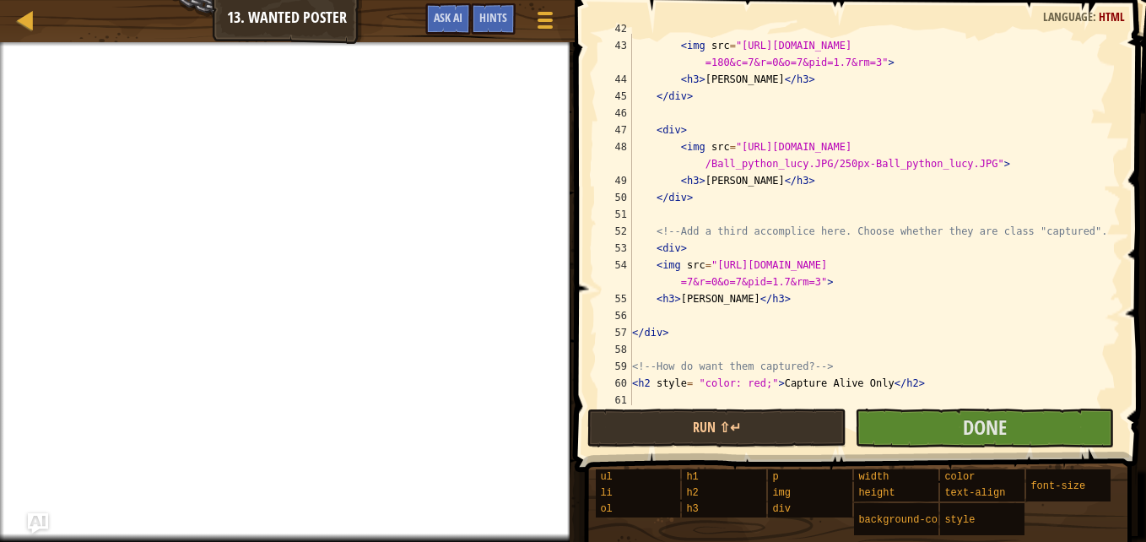
click at [748, 303] on div "< div > < img src = "https://th.bing.com/th/id/OIP.cs4LYCigohngYZTT3mN8cwHaE8?w…" at bounding box center [868, 222] width 479 height 405
type textarea "<h3>Benton</h3>"
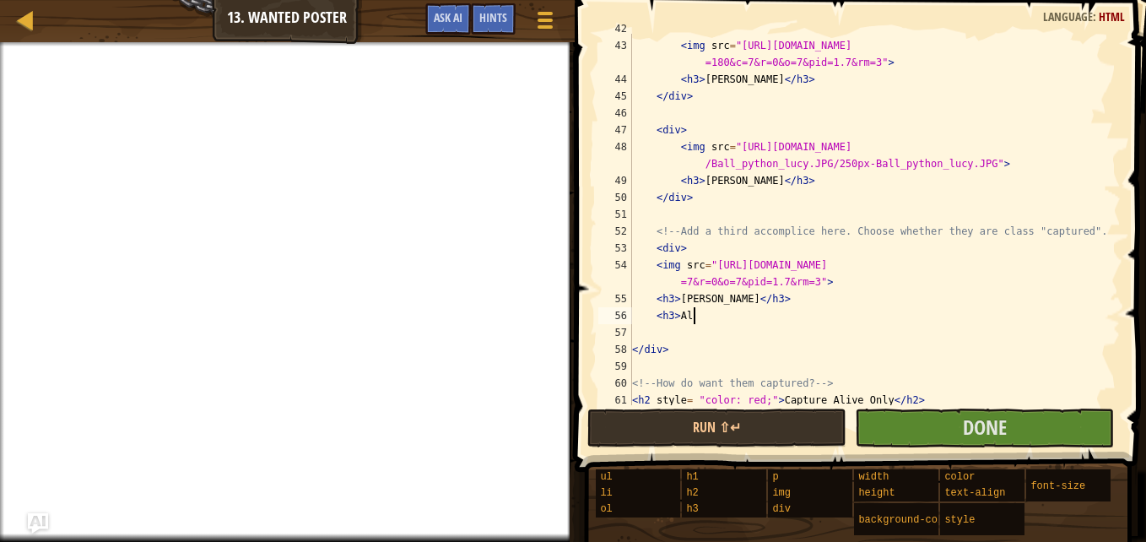
scroll to position [8, 4]
type textarea "<"
click at [748, 303] on div "< div > < img src = "https://th.bing.com/th/id/OIP.cs4LYCigohngYZTT3mN8cwHaE8?w…" at bounding box center [868, 222] width 479 height 405
click at [710, 352] on div "< div > < img src = "https://th.bing.com/th/id/OIP.cs4LYCigohngYZTT3mN8cwHaE8?w…" at bounding box center [868, 222] width 479 height 405
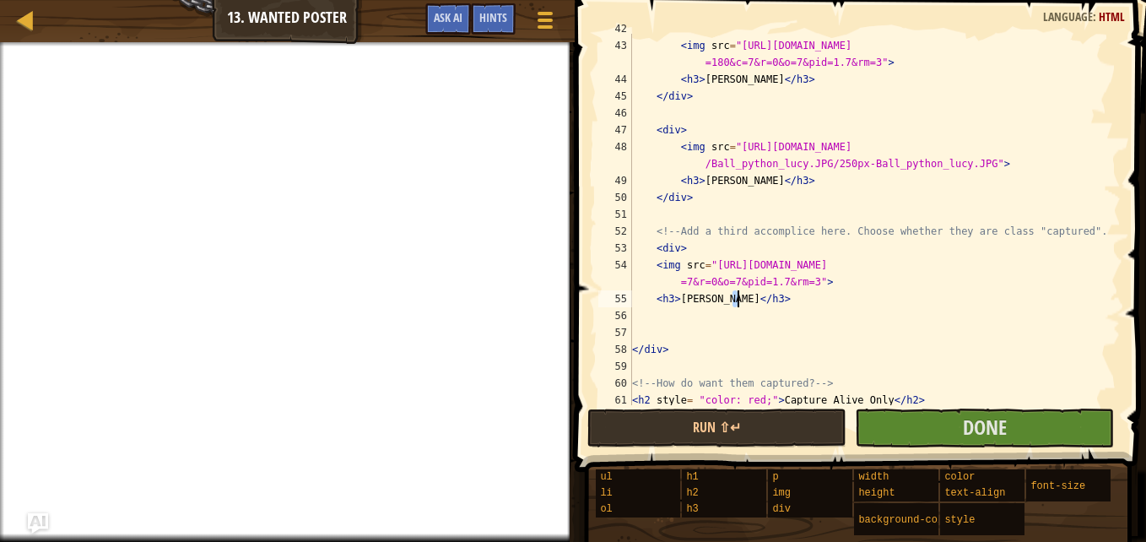
type textarea "</div>"
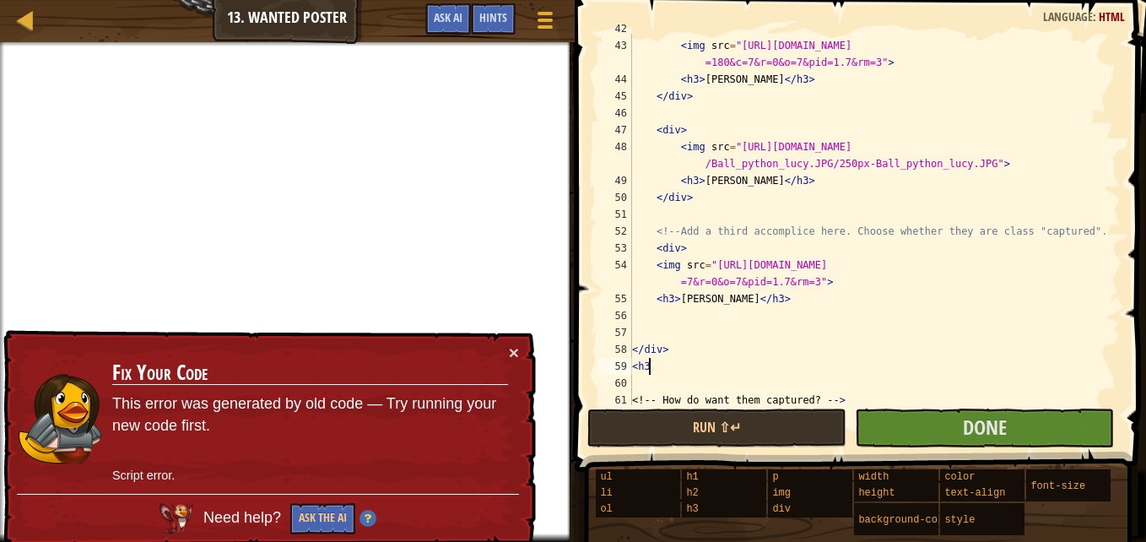
scroll to position [8, 1]
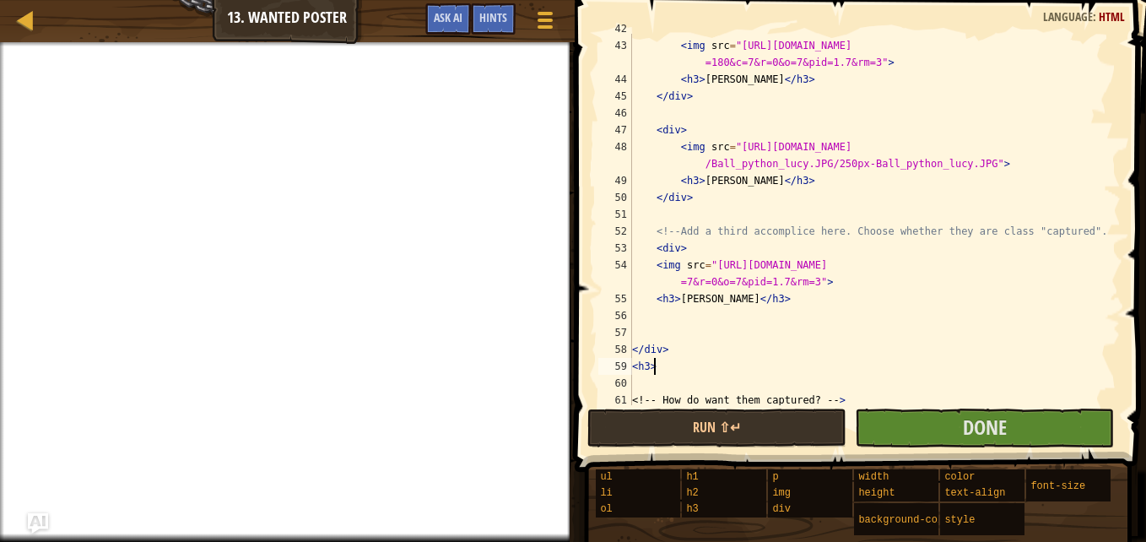
type textarea "<h3>"
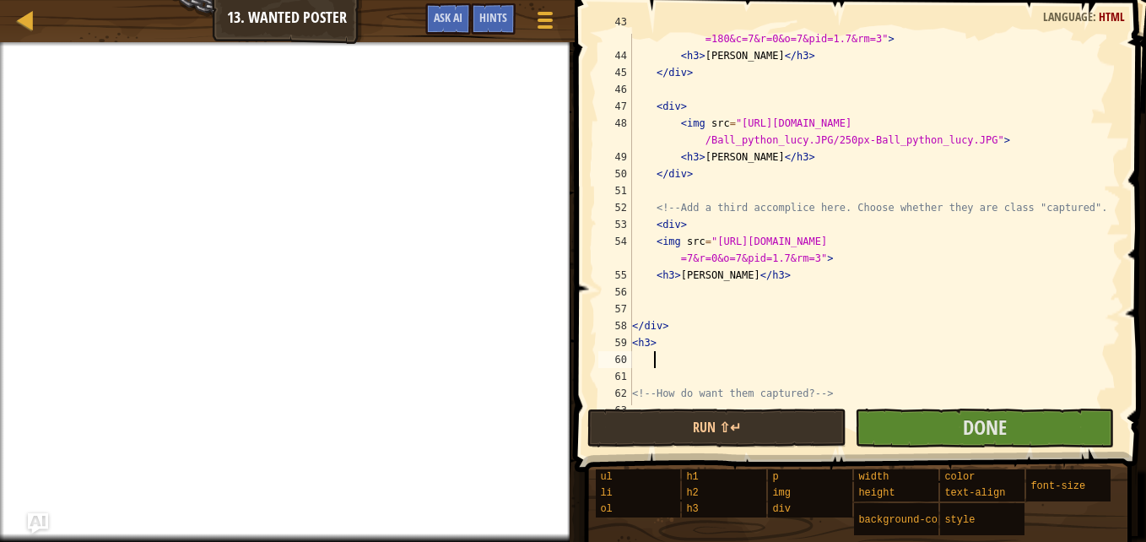
scroll to position [749, 0]
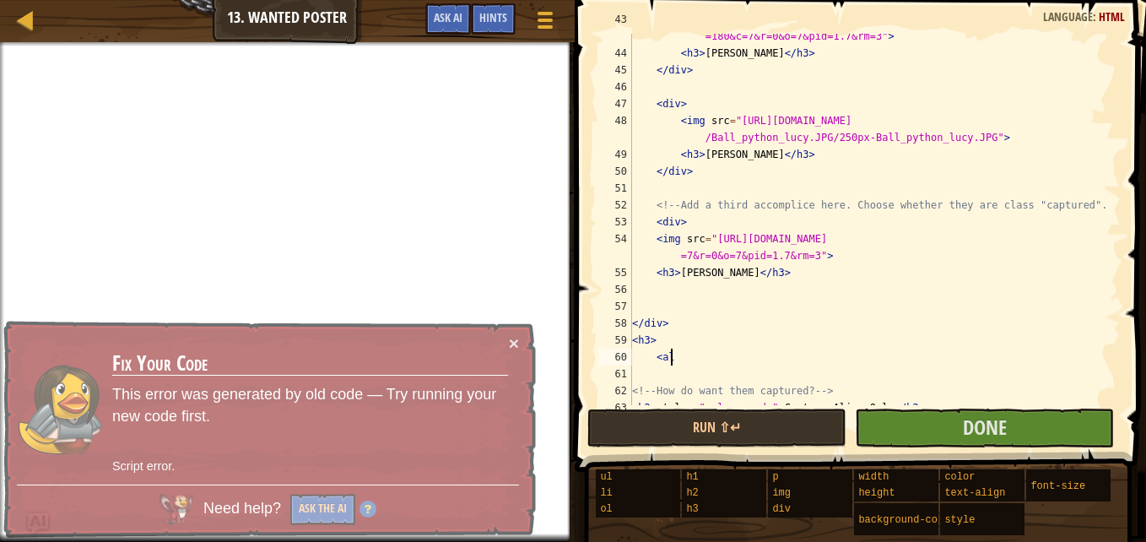
type textarea "<"
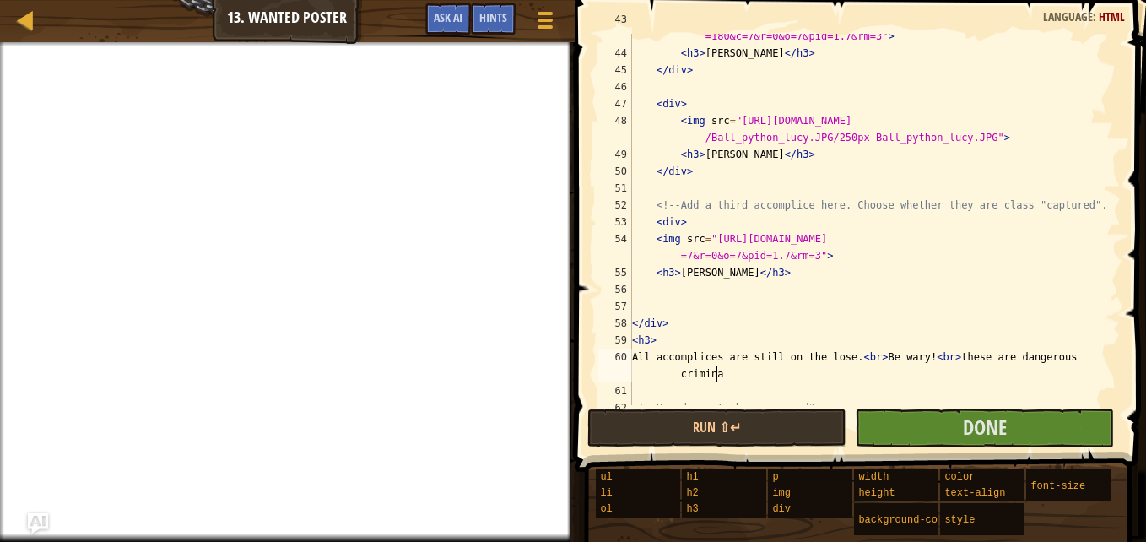
scroll to position [8, 41]
type textarea "All accomplices are still on the lose. <br> Be wary! <br> these are dangerous c…"
type textarea ">"
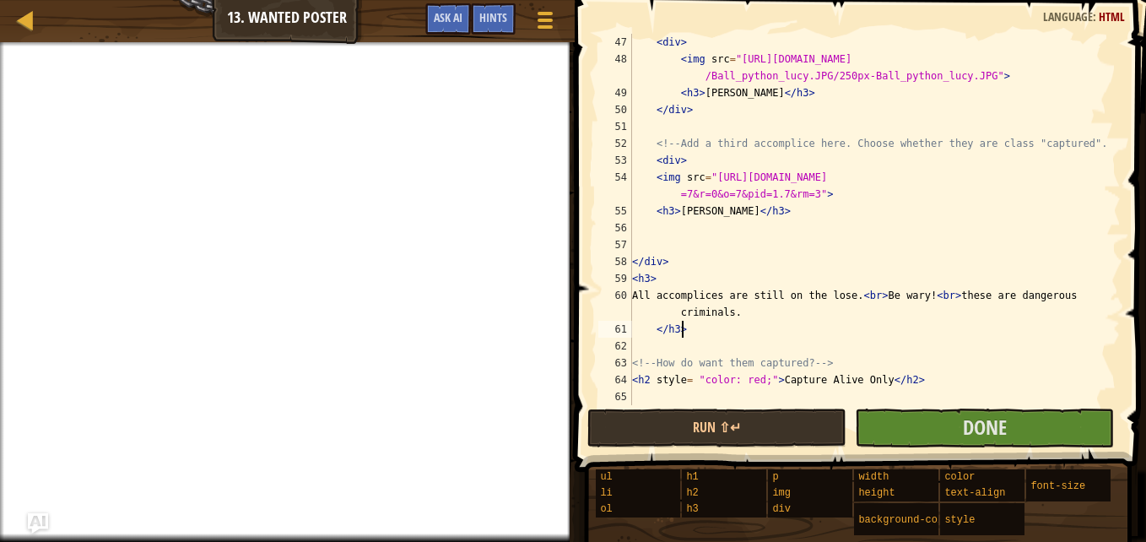
scroll to position [810, 0]
click at [539, 19] on span at bounding box center [545, 20] width 16 height 3
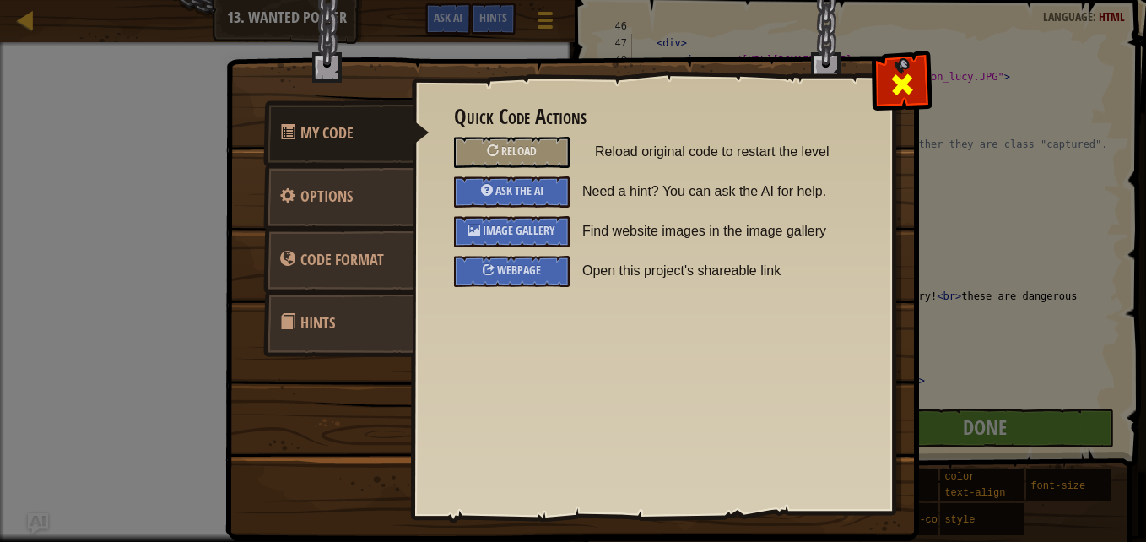
click at [897, 84] on span at bounding box center [902, 84] width 27 height 27
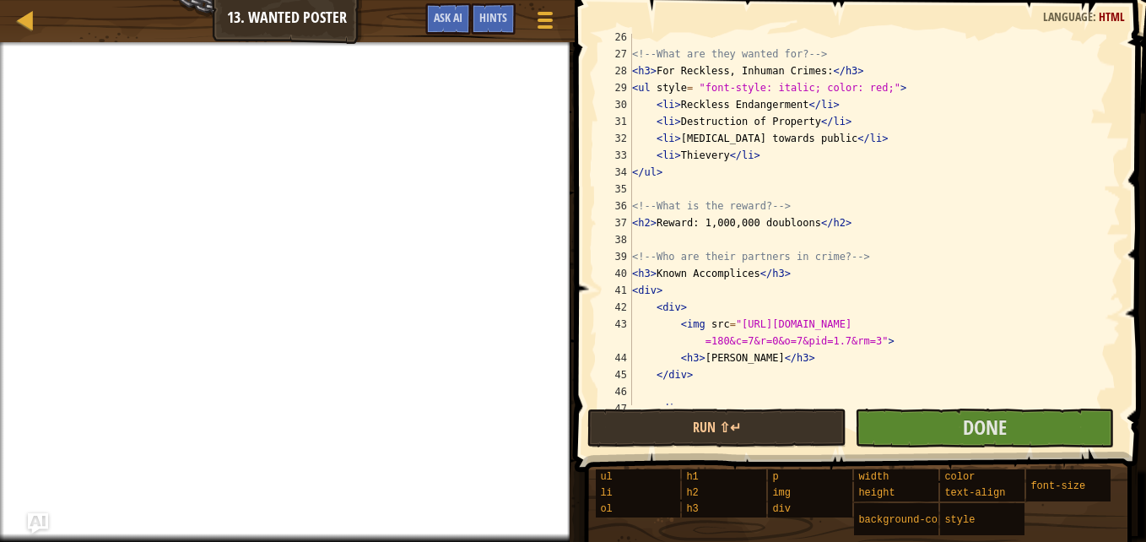
scroll to position [445, 0]
click at [803, 228] on div "<!-- What are they wanted for? --> < h3 > For Reckless, Inhuman Crimes: </ h3 >…" at bounding box center [868, 231] width 479 height 405
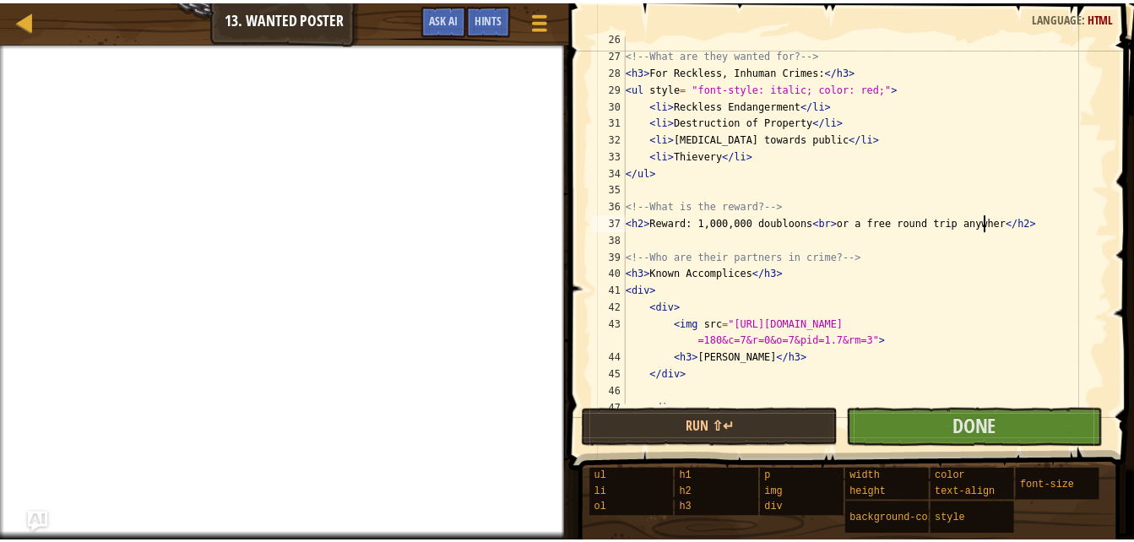
scroll to position [8, 30]
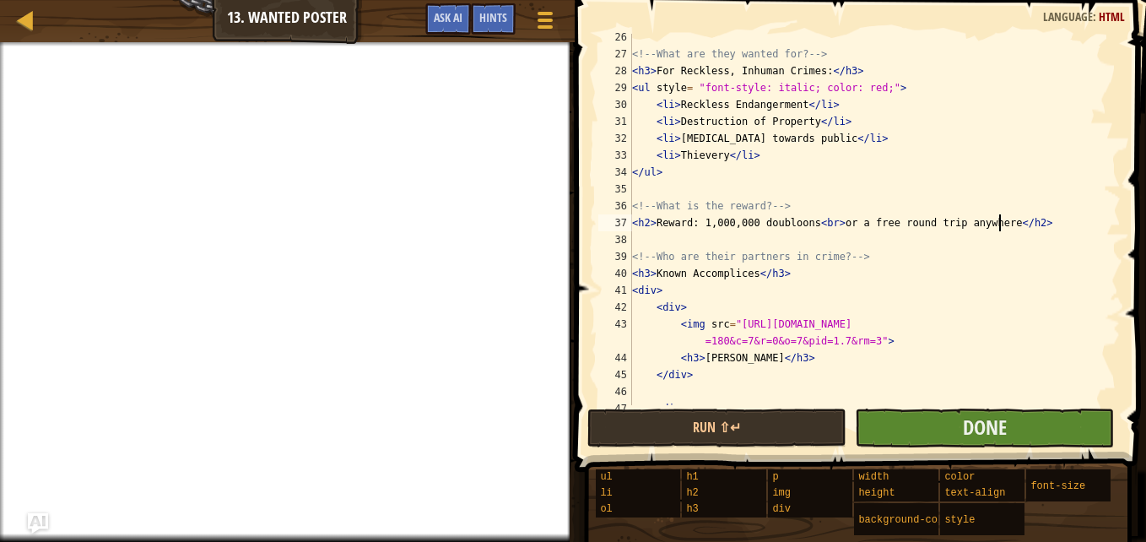
type textarea "<h2>Reward: 1,000,000 doubloons <br> or a free round trip anywhere</h2>"
click at [1025, 430] on button "Done" at bounding box center [984, 428] width 259 height 39
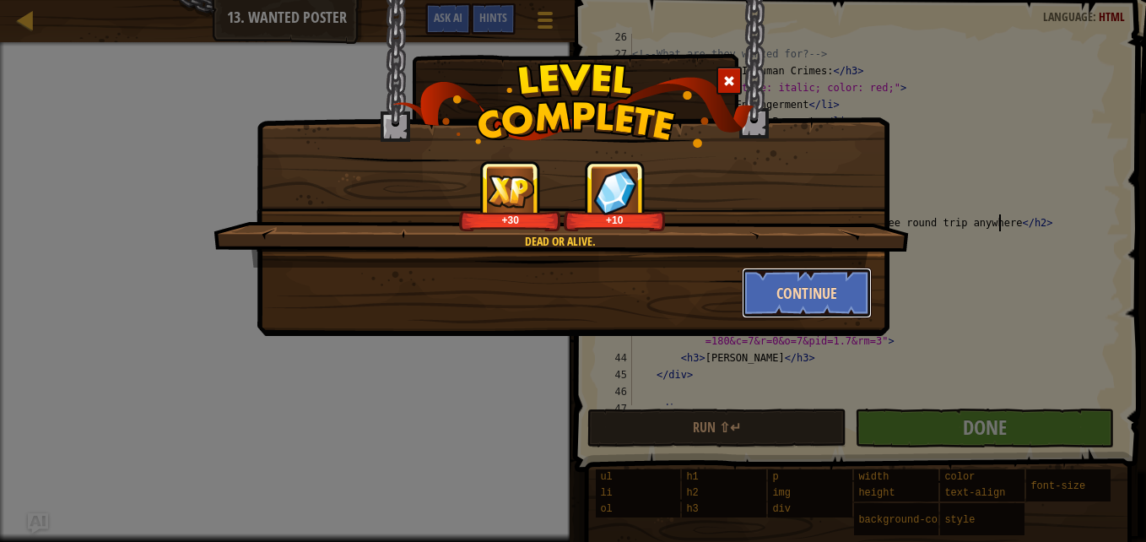
click at [832, 291] on button "Continue" at bounding box center [807, 293] width 131 height 51
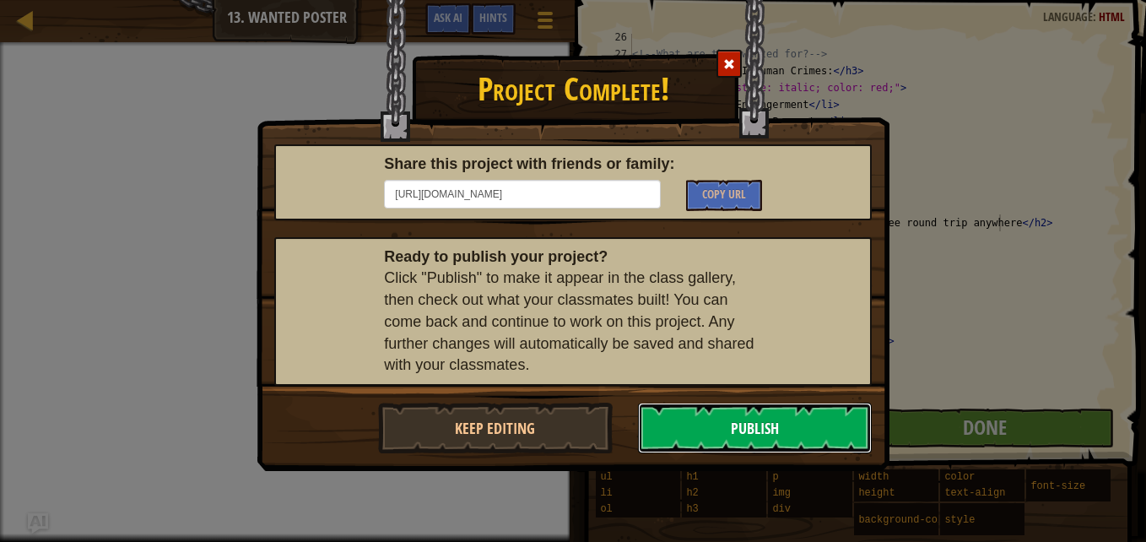
click at [772, 419] on button "Publish" at bounding box center [755, 428] width 235 height 51
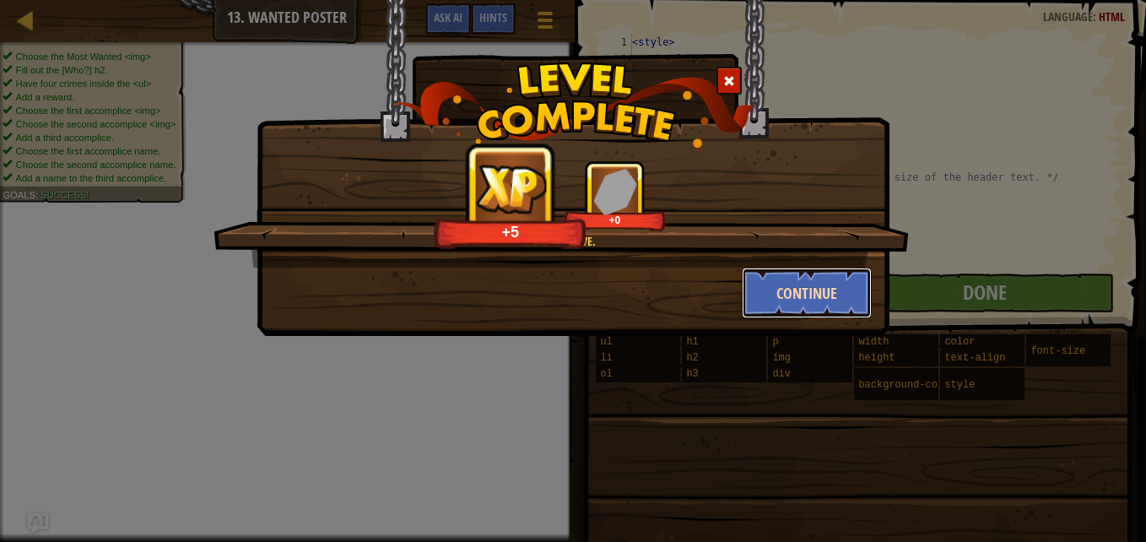
click at [809, 276] on button "Continue" at bounding box center [807, 293] width 131 height 51
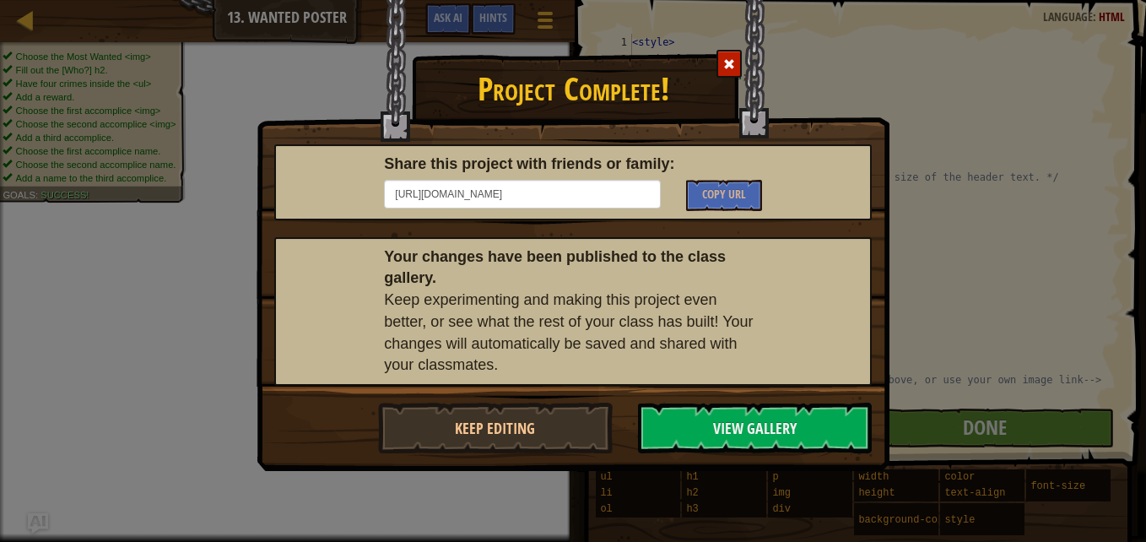
click at [722, 62] on div at bounding box center [729, 64] width 25 height 28
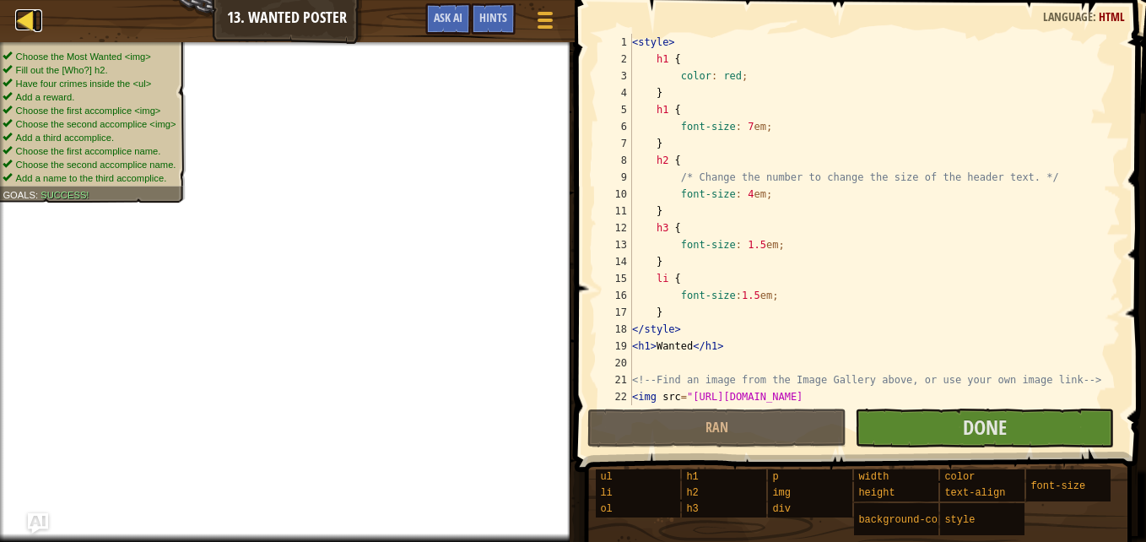
click at [38, 20] on link "Map" at bounding box center [38, 20] width 8 height 23
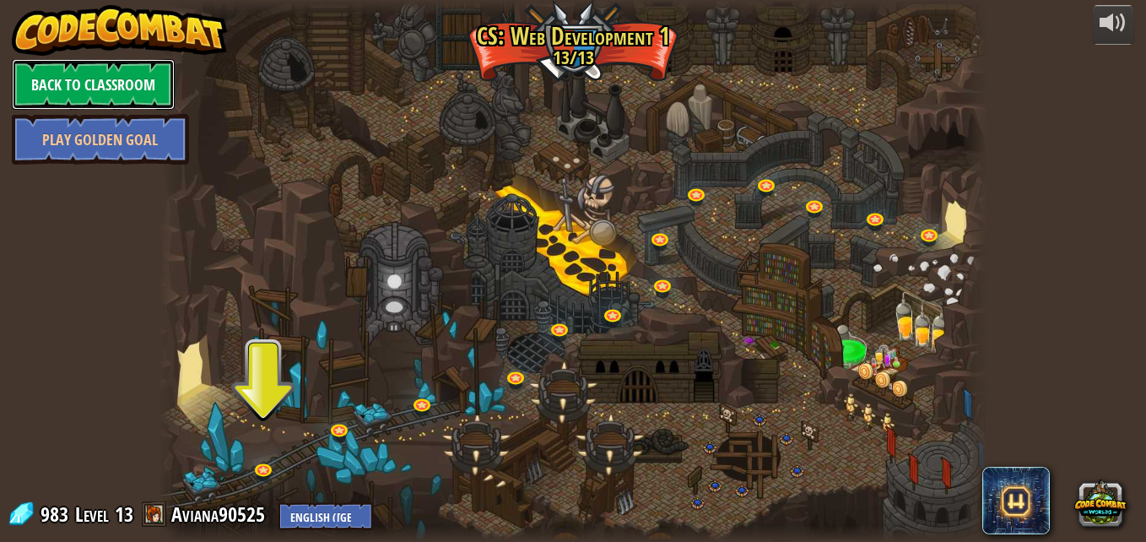
click at [104, 78] on link "Back to Classroom" at bounding box center [93, 84] width 163 height 51
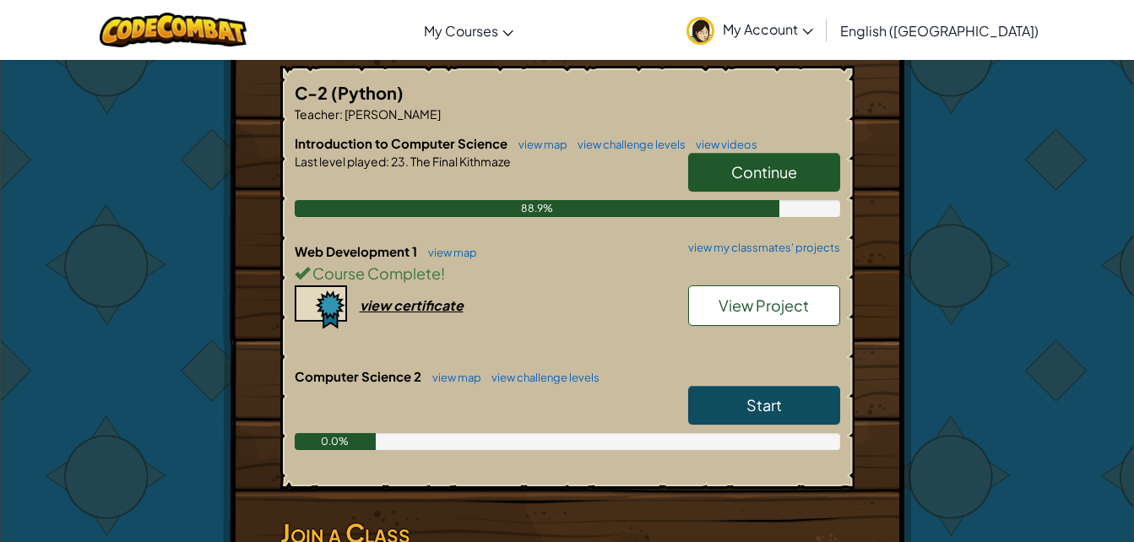
scroll to position [328, 0]
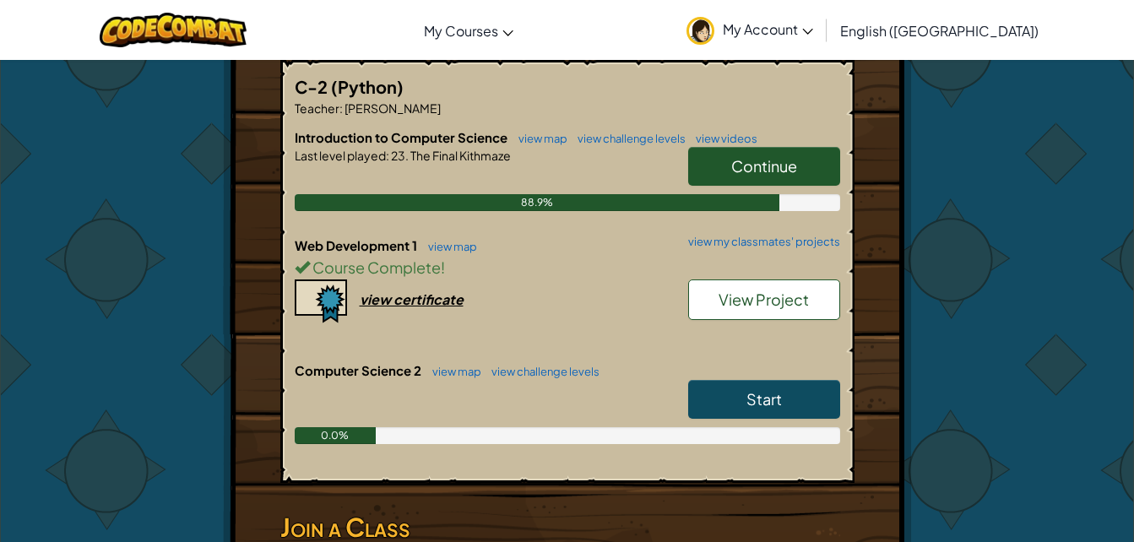
click at [764, 164] on span "Continue" at bounding box center [764, 165] width 66 height 19
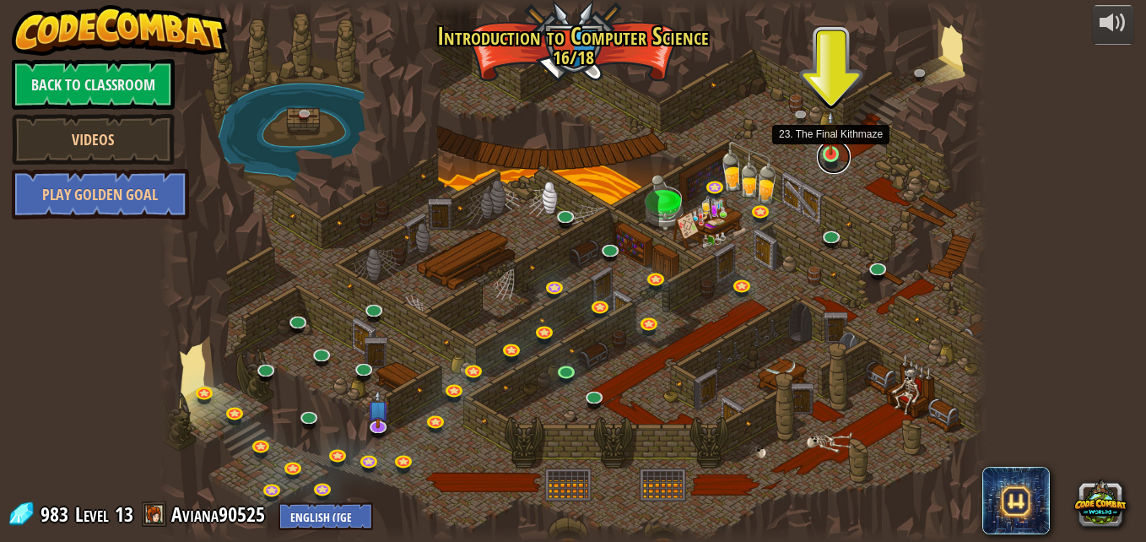
click at [833, 157] on link at bounding box center [834, 157] width 34 height 34
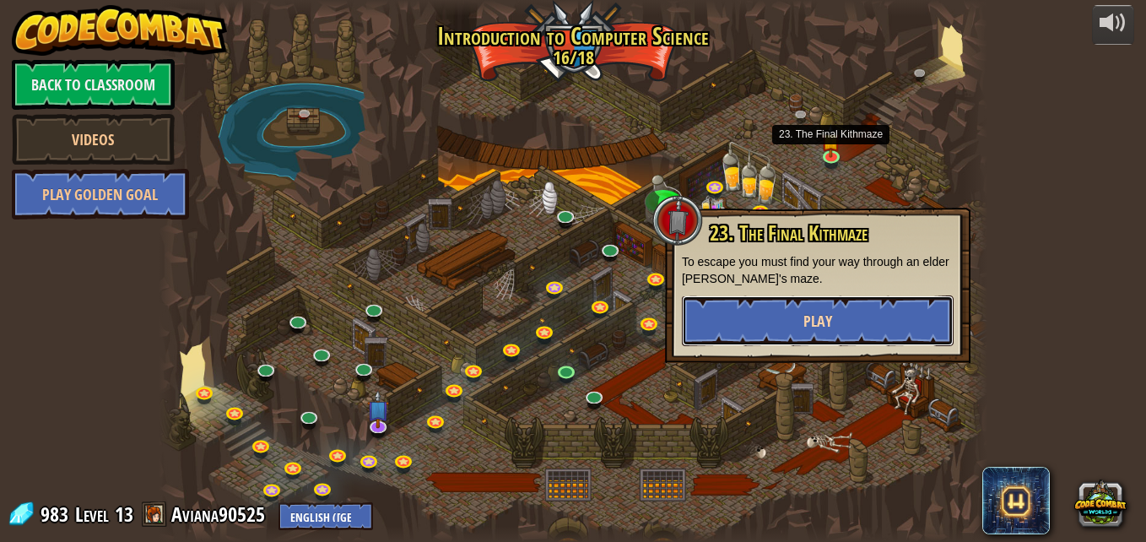
click at [847, 322] on button "Play" at bounding box center [818, 320] width 272 height 51
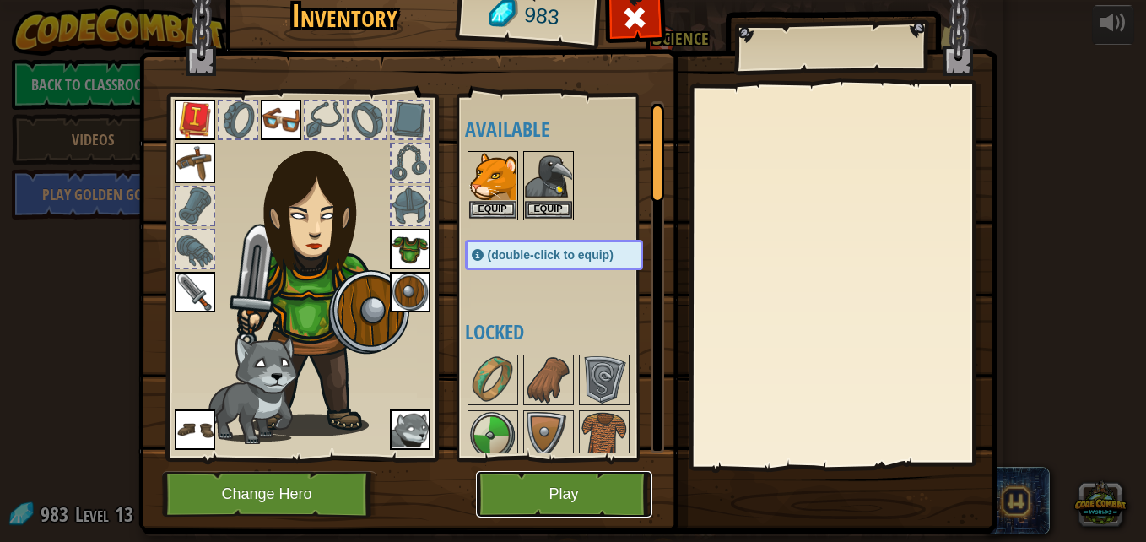
click at [569, 487] on button "Play" at bounding box center [564, 494] width 176 height 46
